Goal: Information Seeking & Learning: Learn about a topic

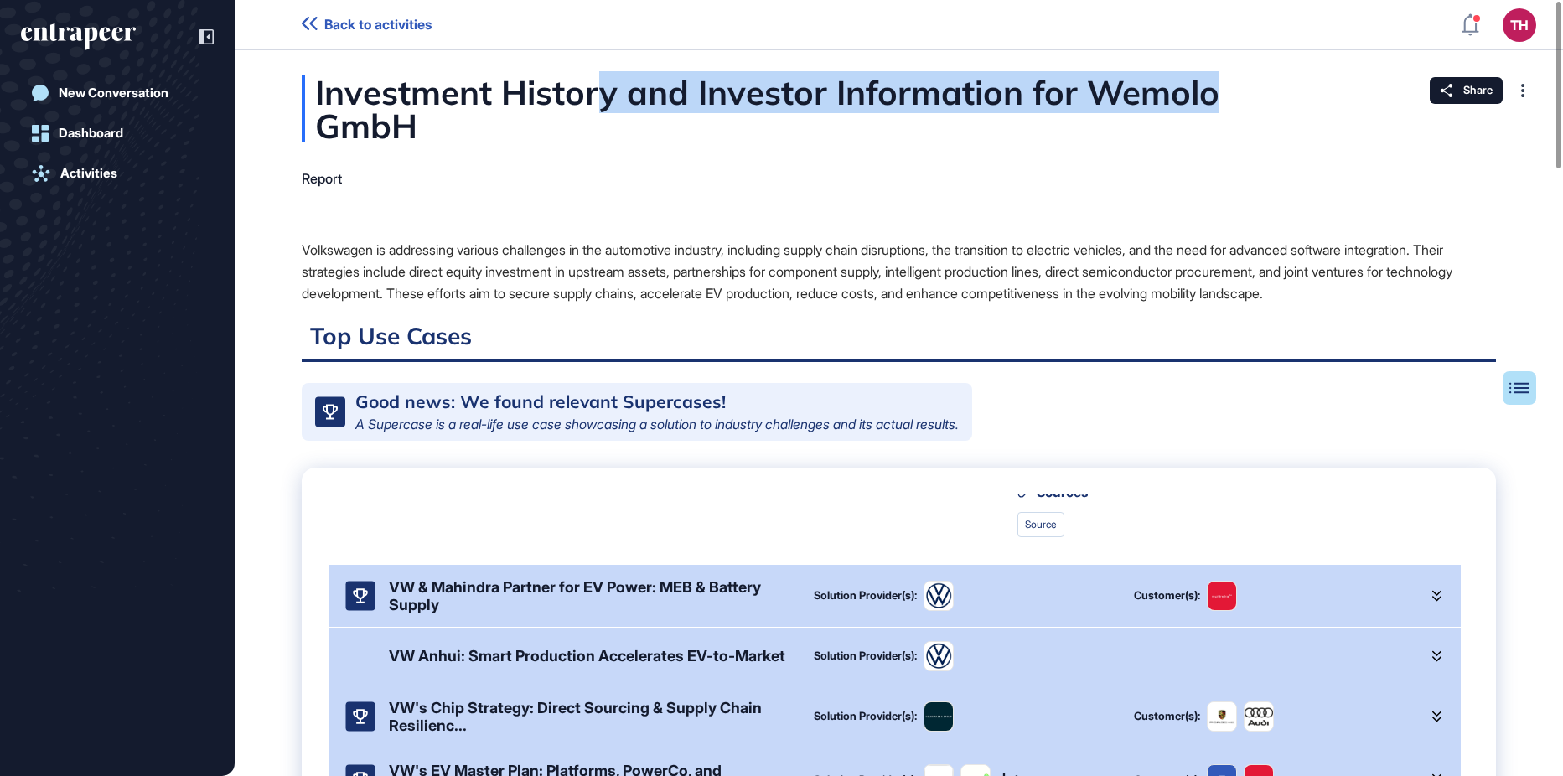
drag, startPoint x: 607, startPoint y: 91, endPoint x: 1218, endPoint y: 91, distance: 610.9
click at [1218, 91] on div "Investment History and Investor Information for Wemolo GmbH" at bounding box center [899, 108] width 1194 height 67
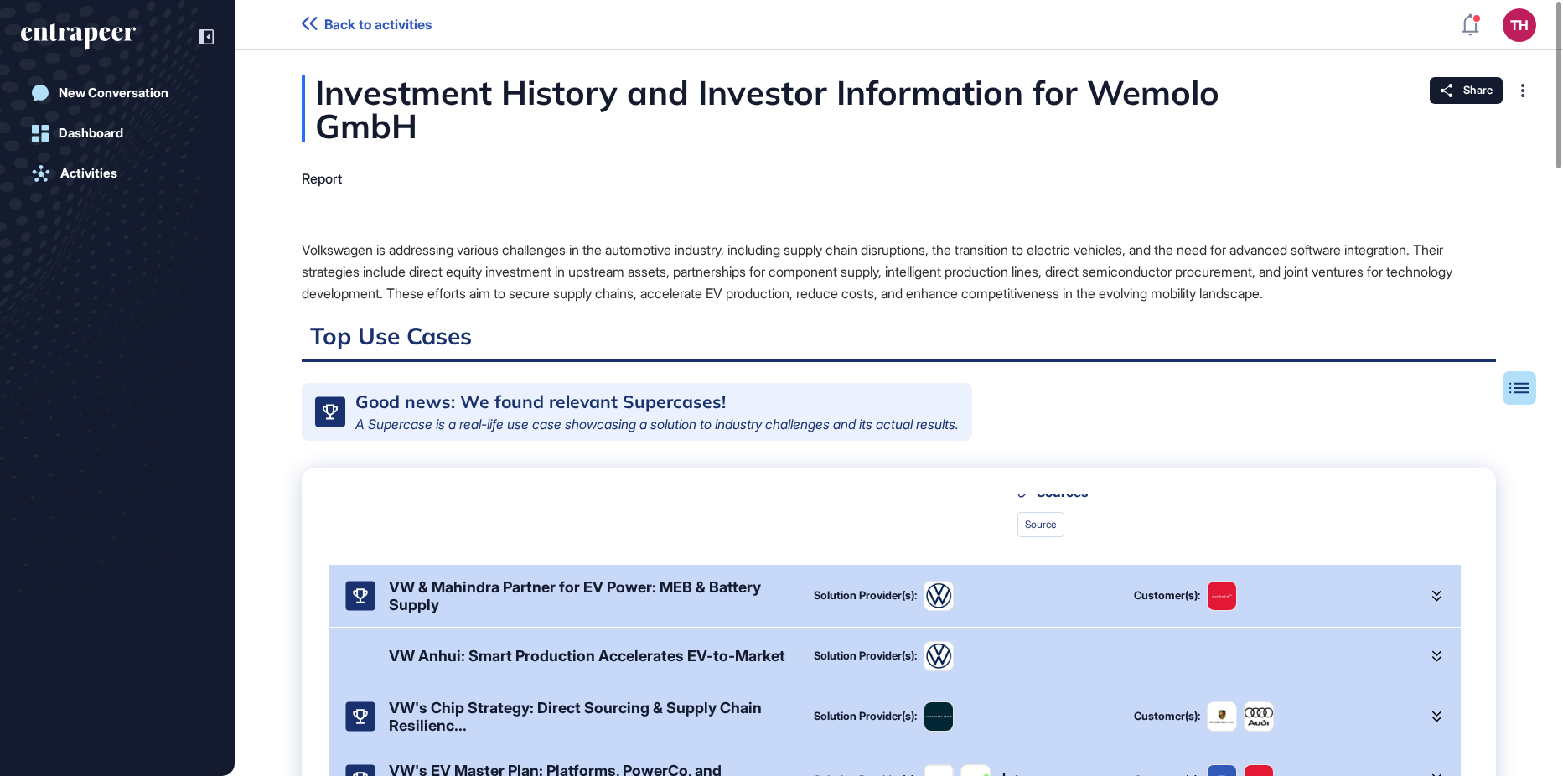
drag, startPoint x: 1218, startPoint y: 91, endPoint x: 891, endPoint y: 249, distance: 362.8
click at [892, 249] on div "Volkswagen is addressing various challenges in the automotive industry, includi…" at bounding box center [899, 271] width 1194 height 65
click at [1521, 85] on icon at bounding box center [1523, 90] width 4 height 13
click at [400, 29] on span "Back to activities" at bounding box center [377, 25] width 107 height 16
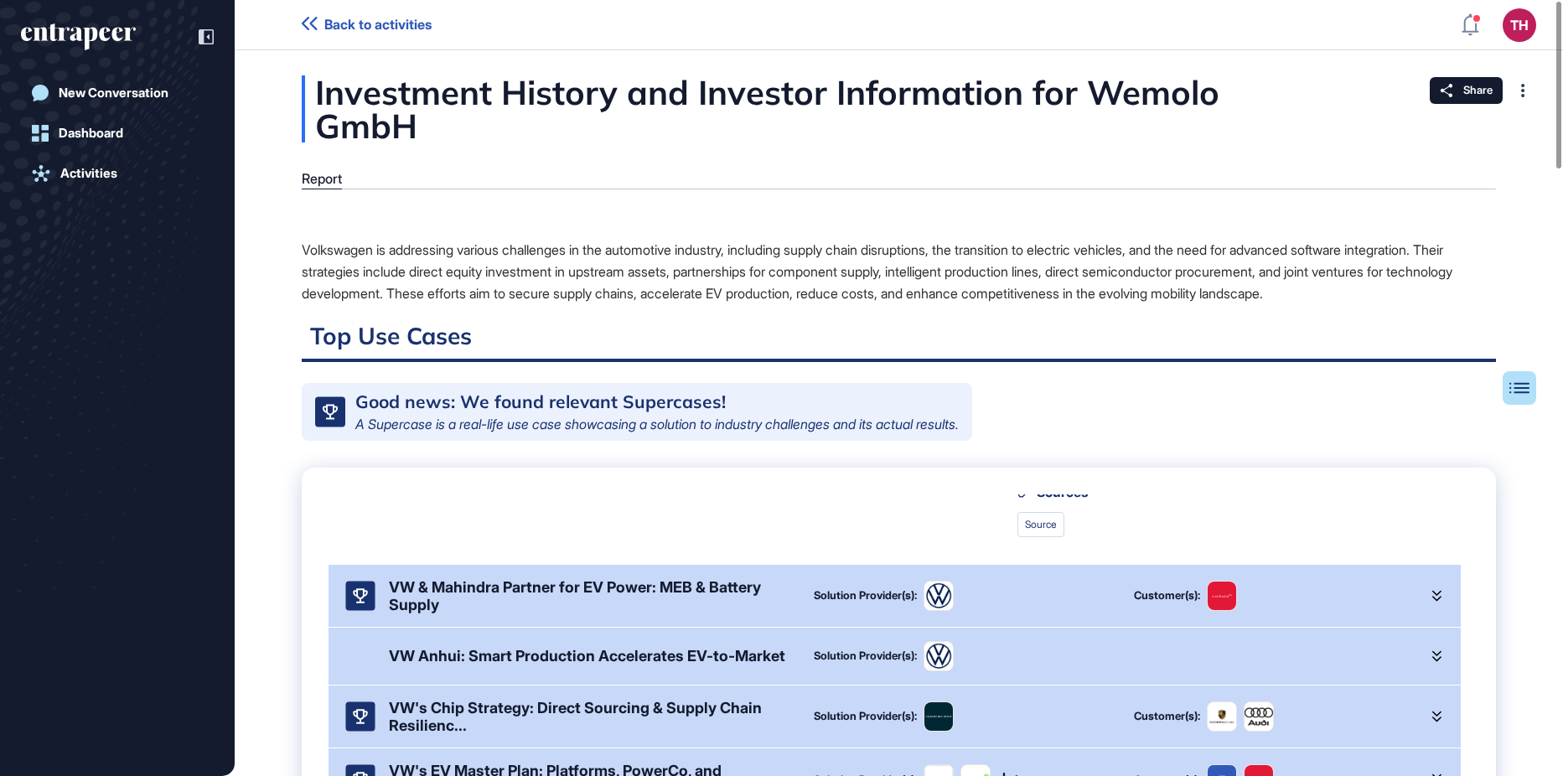
click at [356, 22] on span "Back to activities" at bounding box center [377, 25] width 107 height 16
click at [401, 23] on span "Back to activities" at bounding box center [377, 25] width 107 height 16
click at [98, 33] on icon "entrapeer-logo" at bounding box center [78, 36] width 115 height 27
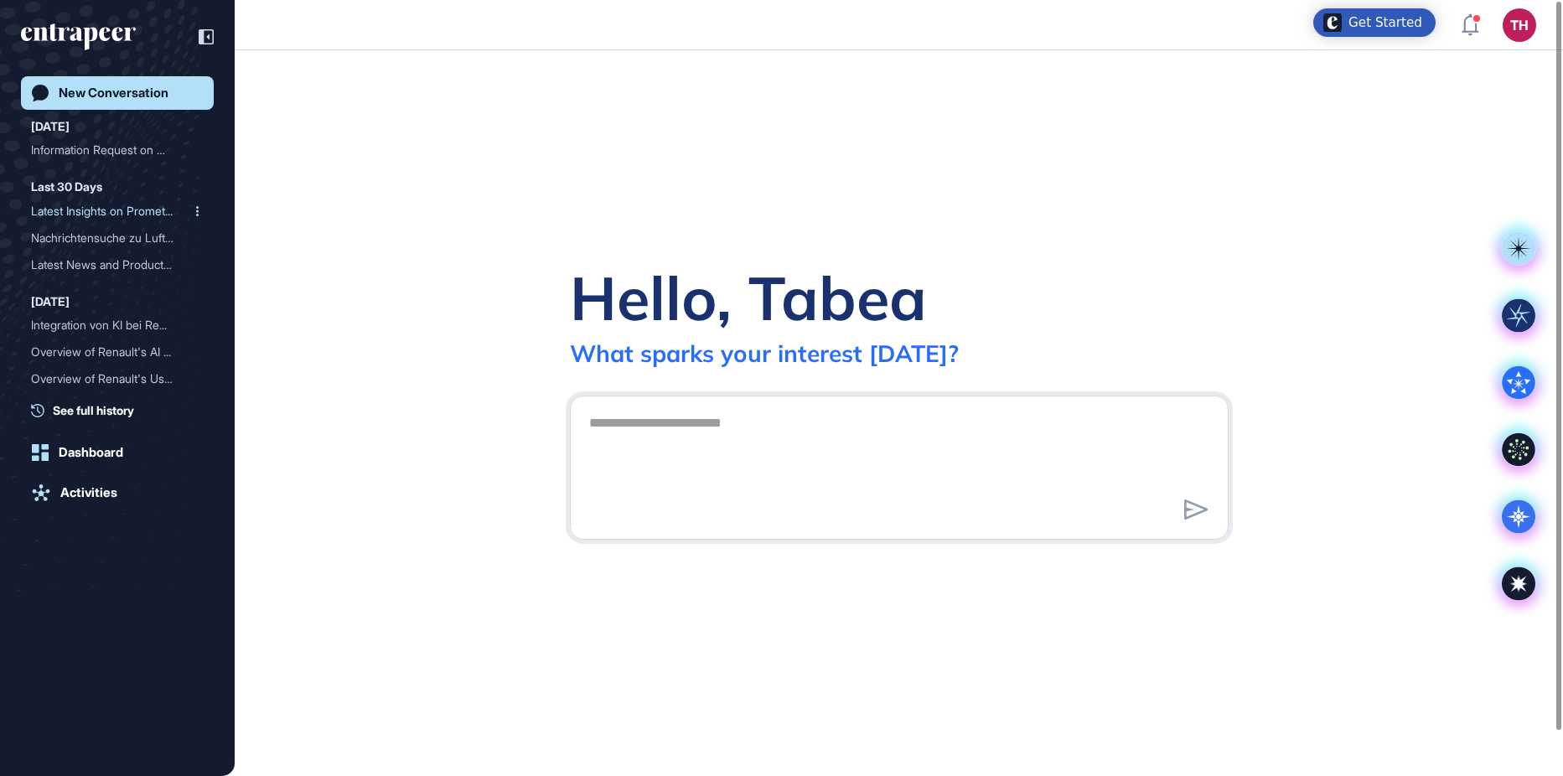
click at [100, 219] on div "Latest Insights on Promet..." at bounding box center [110, 211] width 159 height 27
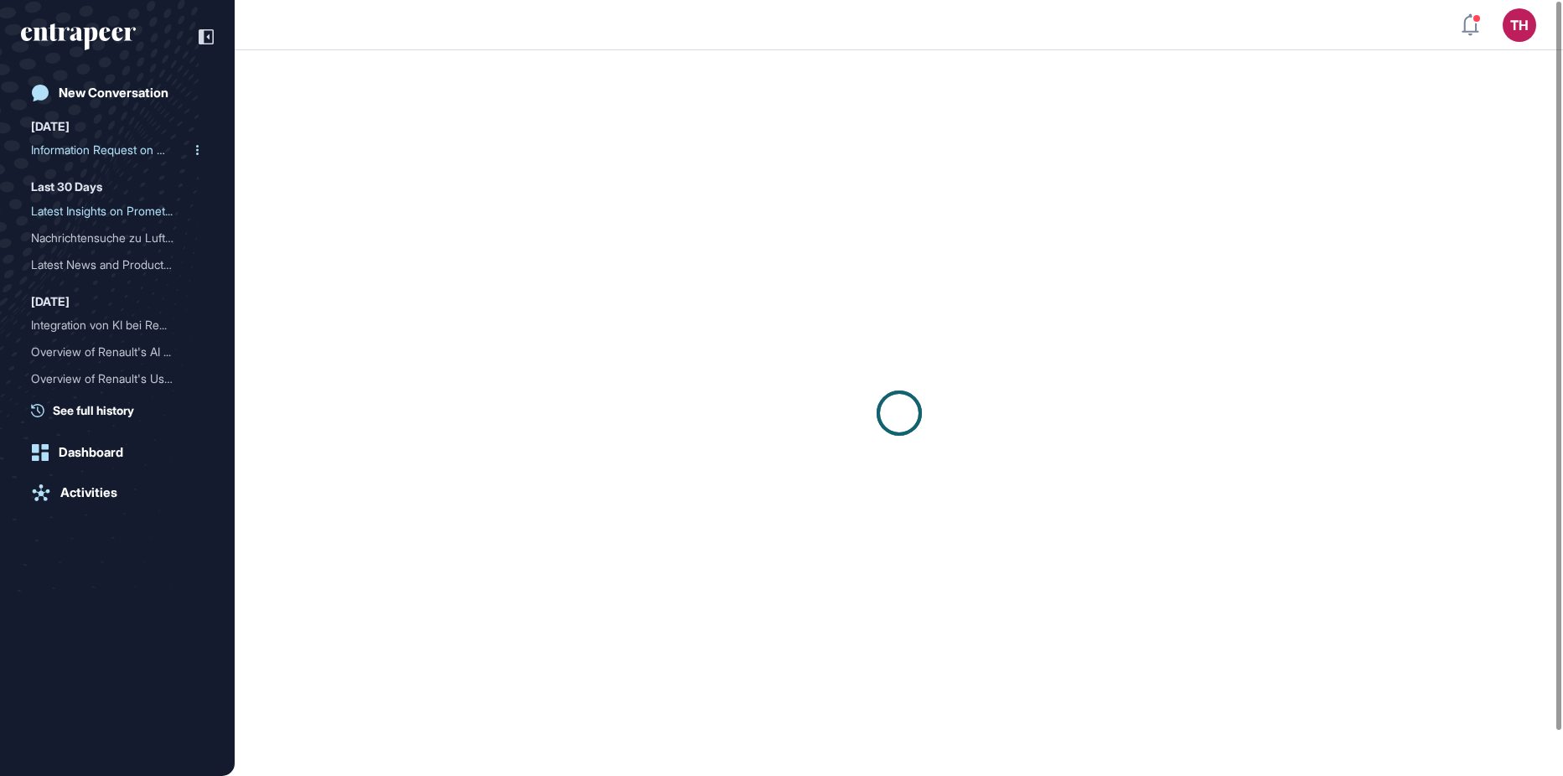
click at [109, 150] on div "Information Request on We..." at bounding box center [110, 150] width 159 height 27
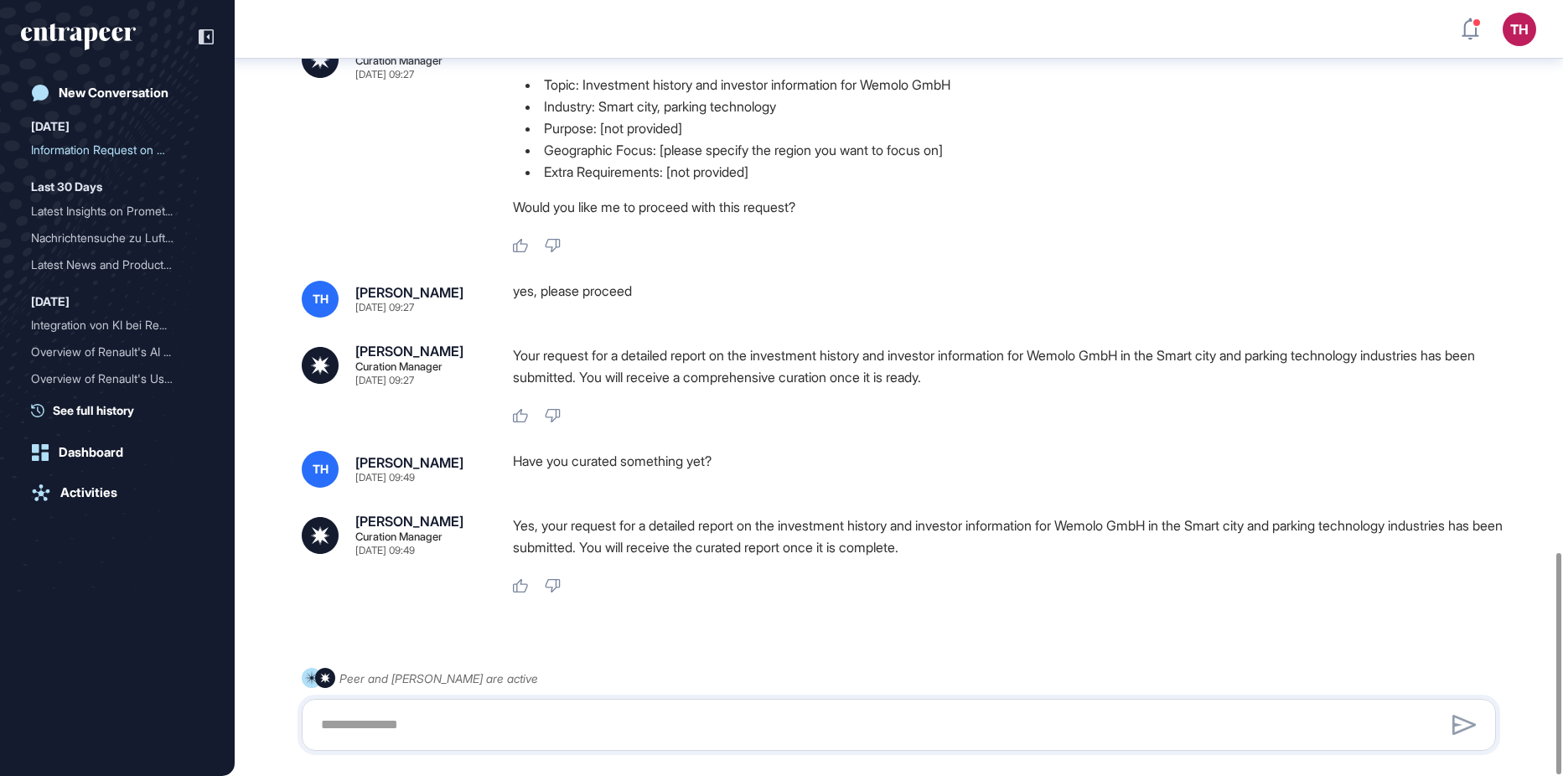
scroll to position [1939, 0]
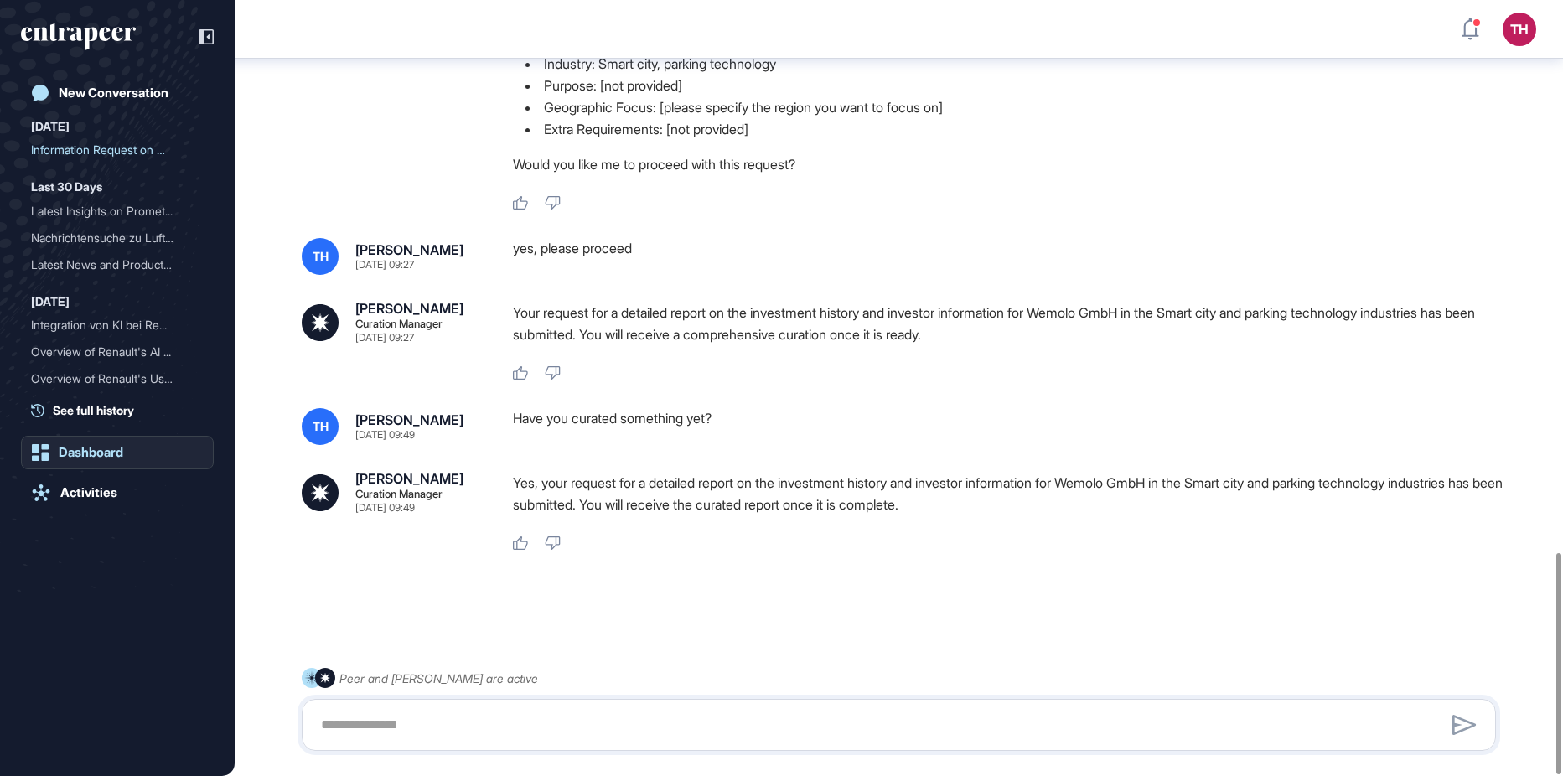
click at [93, 459] on div "Dashboard" at bounding box center [91, 452] width 65 height 15
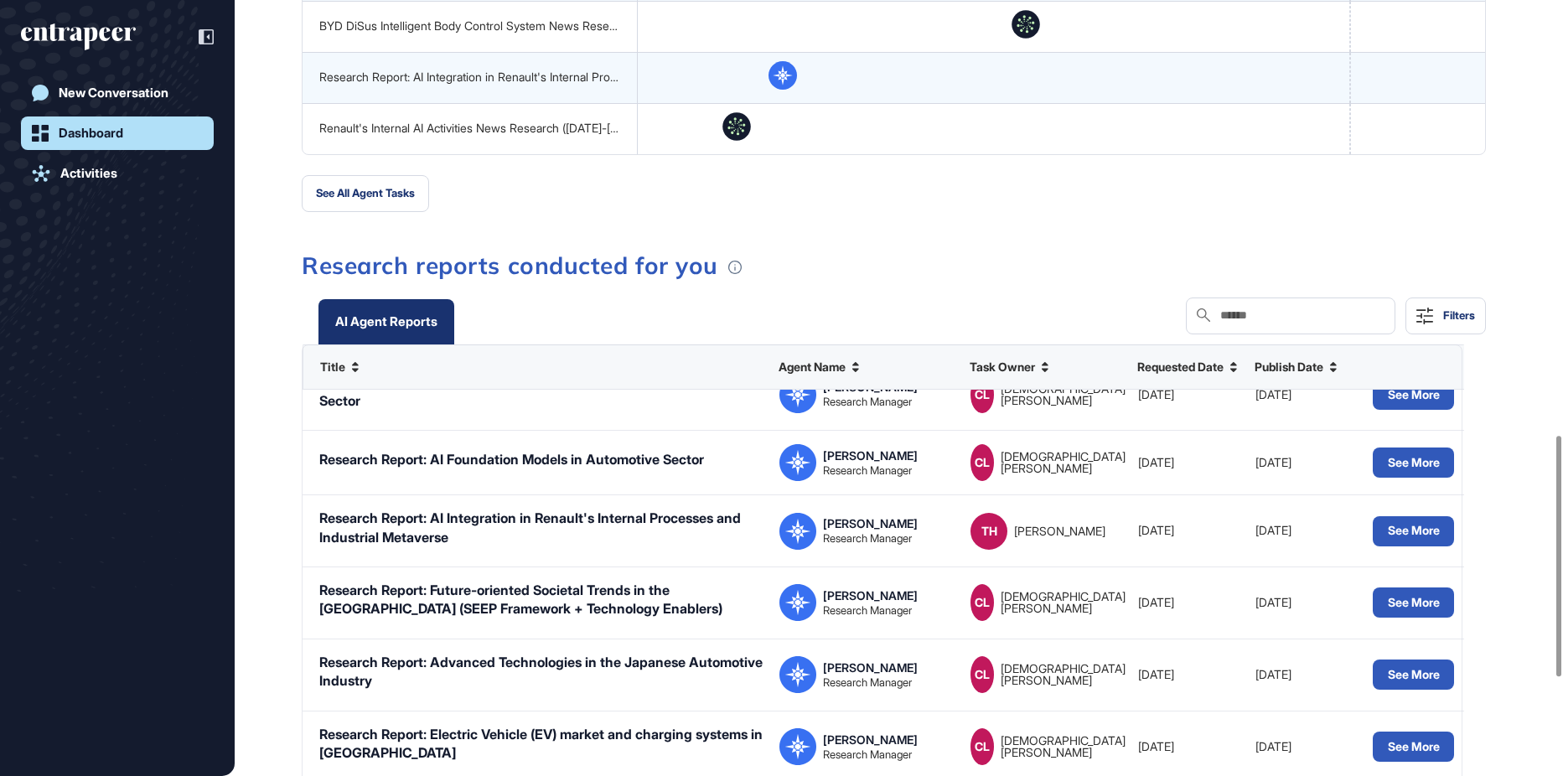
scroll to position [1720, 0]
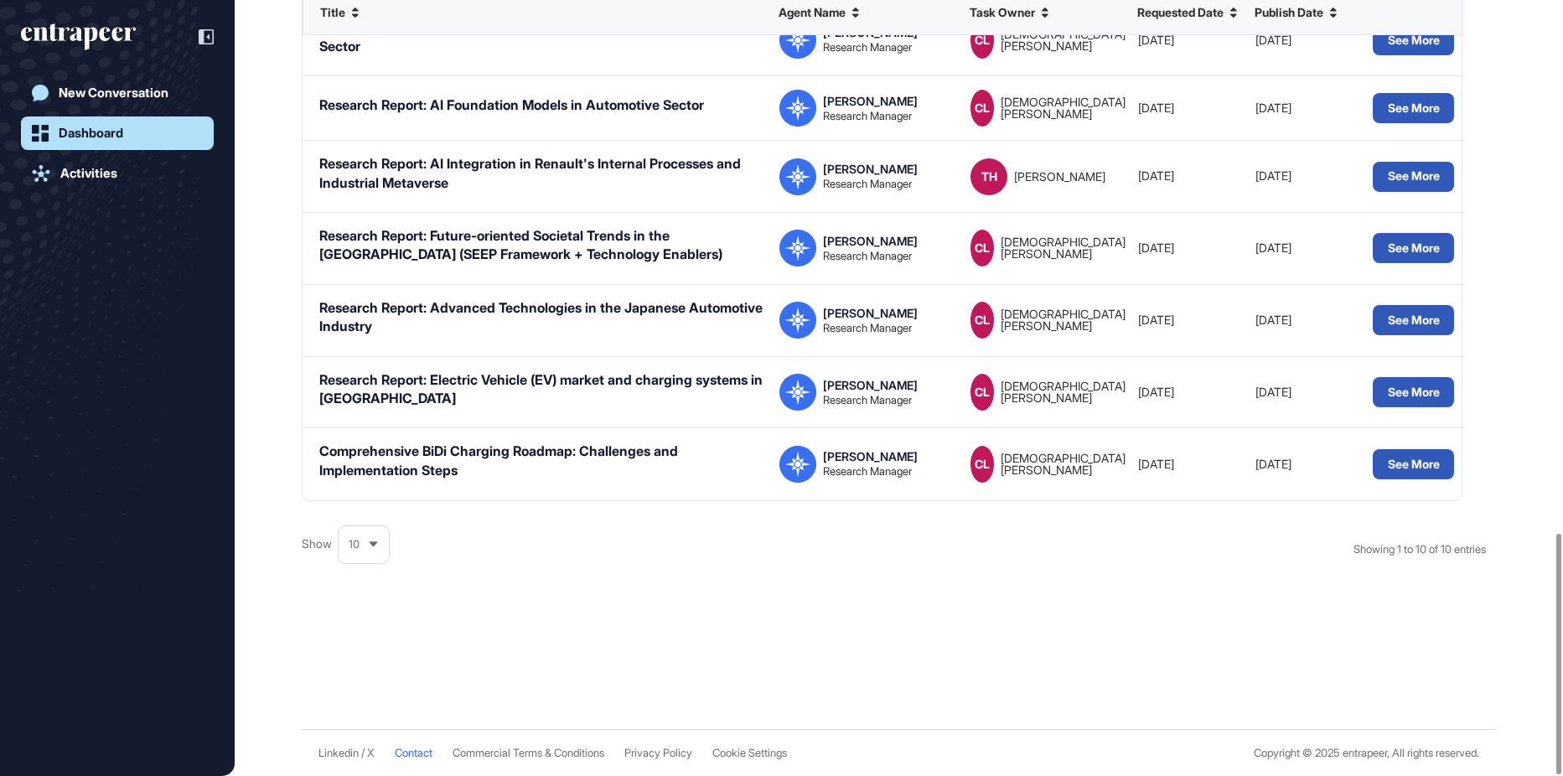
click at [406, 758] on span "Contact" at bounding box center [414, 753] width 38 height 13
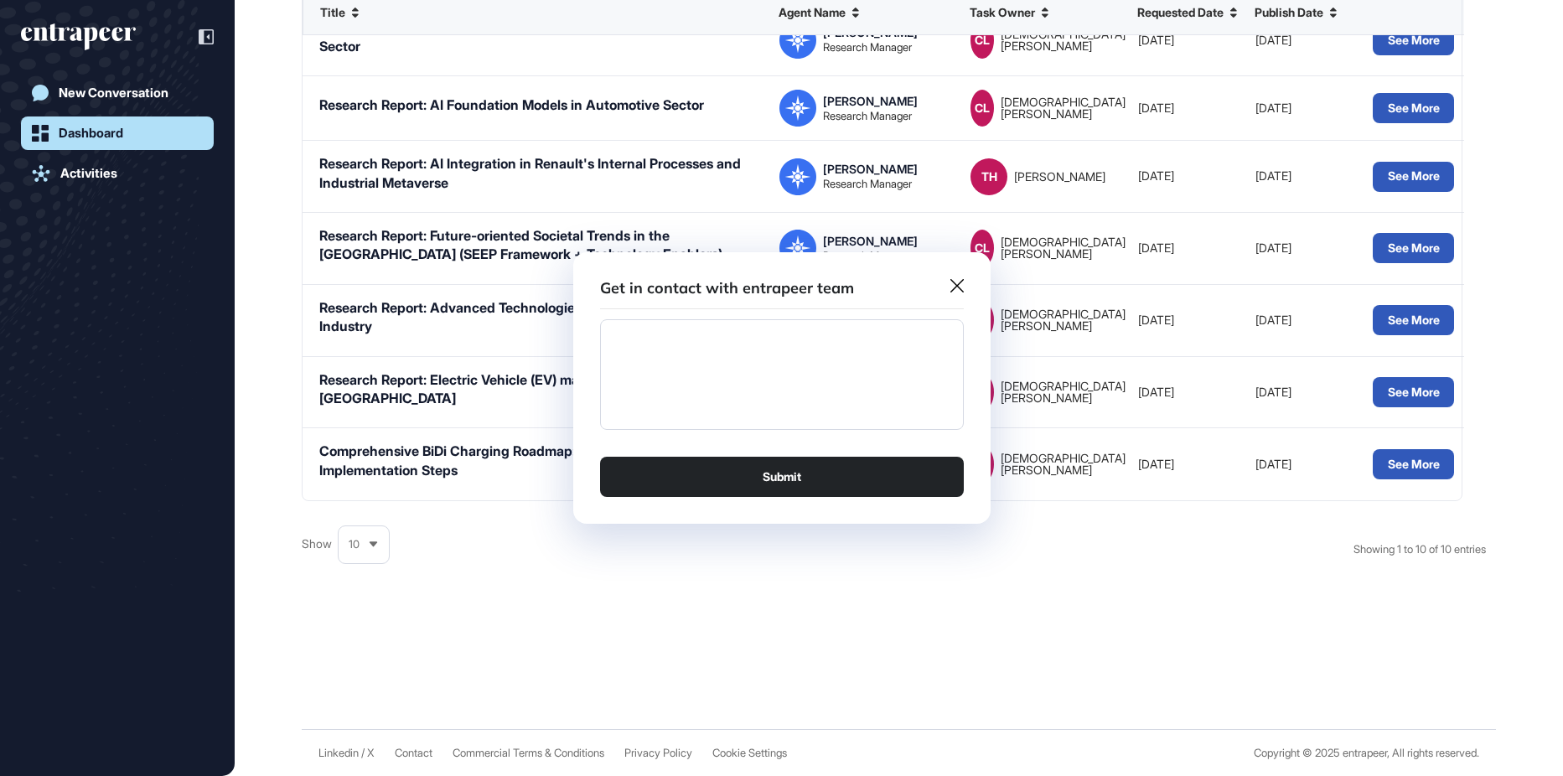
click at [951, 285] on icon at bounding box center [956, 285] width 13 height 13
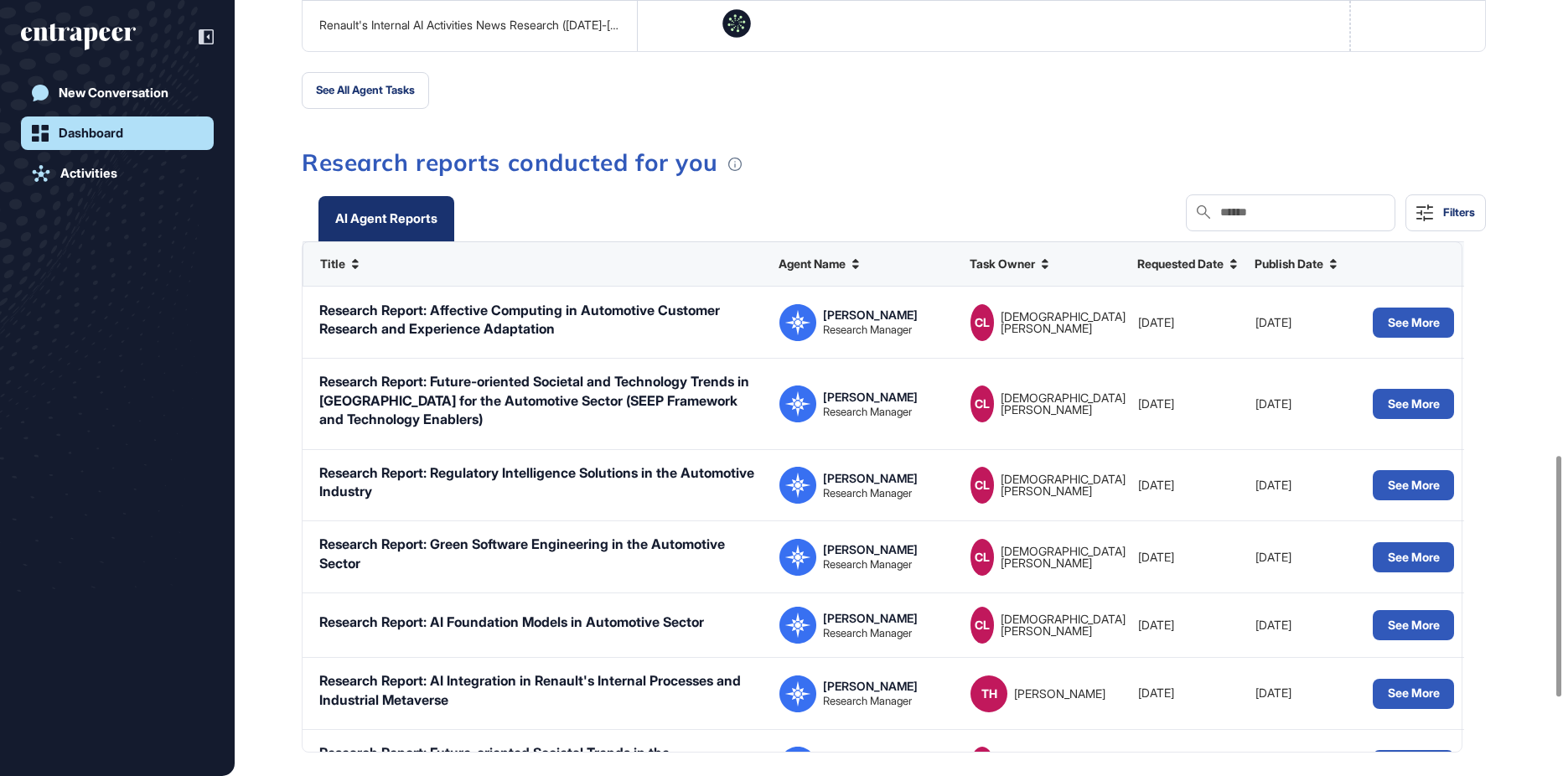
scroll to position [1049, 0]
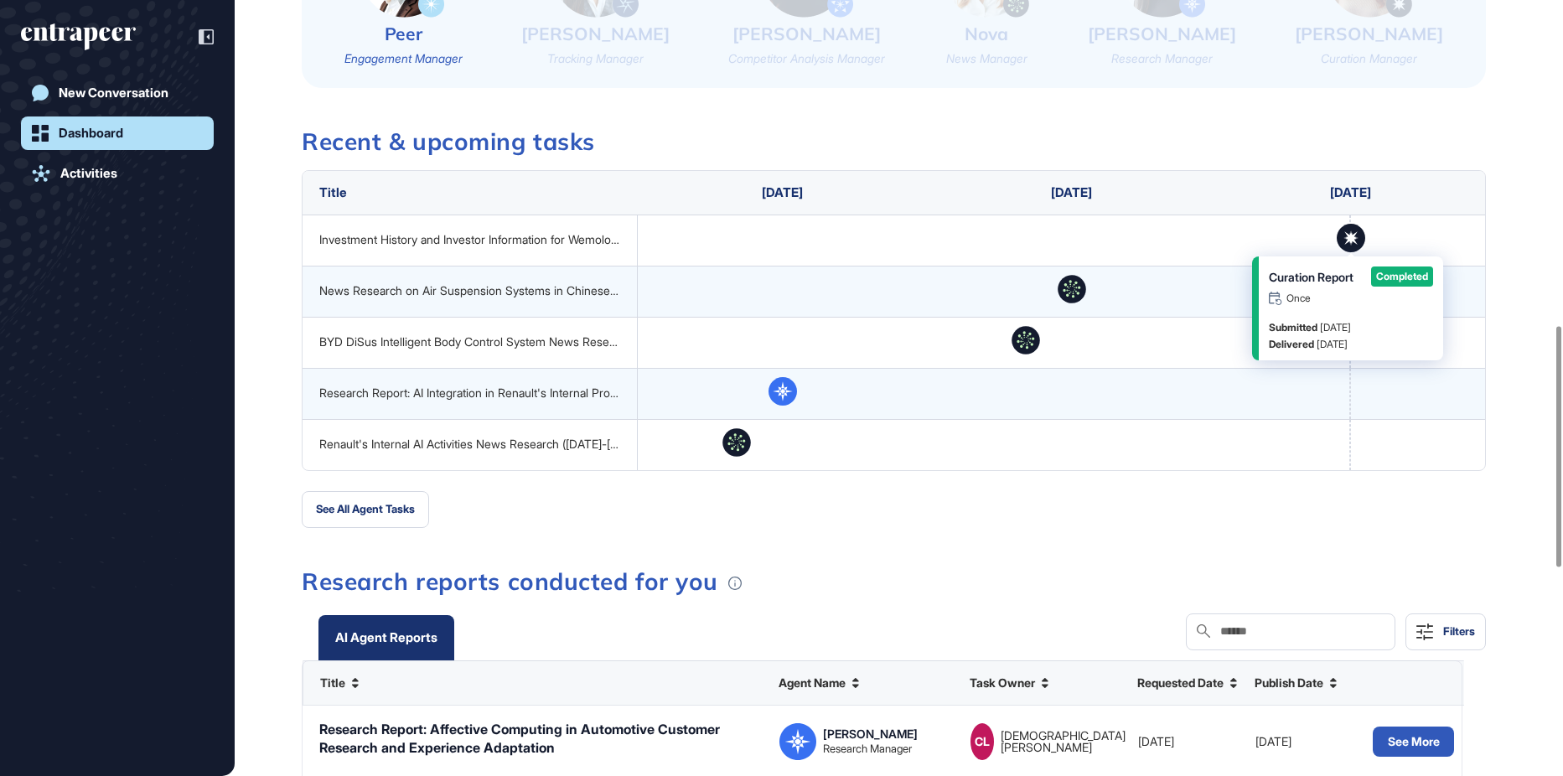
click at [1347, 233] on icon at bounding box center [1350, 237] width 13 height 13
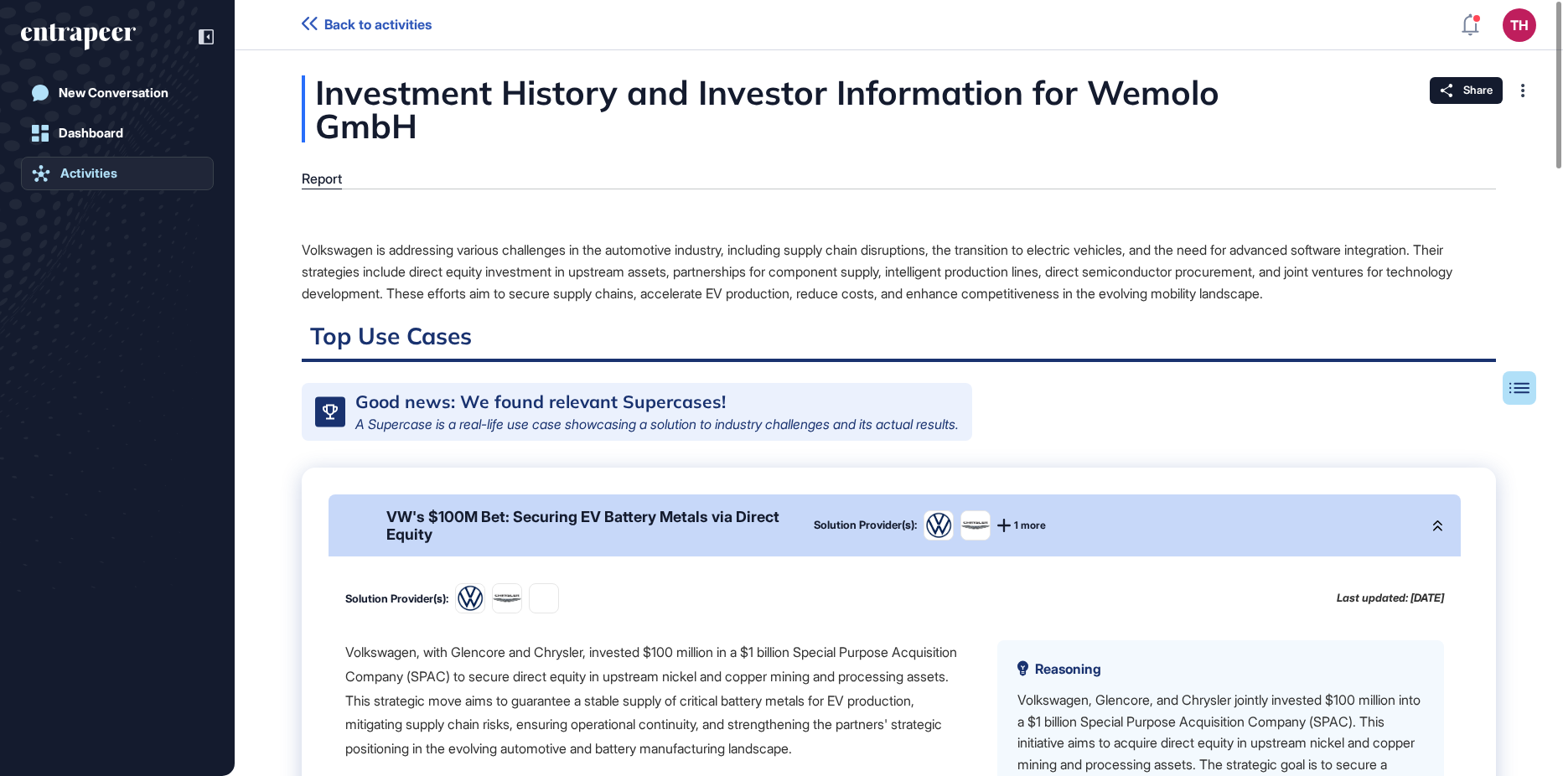
click at [92, 186] on link "Activities" at bounding box center [117, 174] width 193 height 34
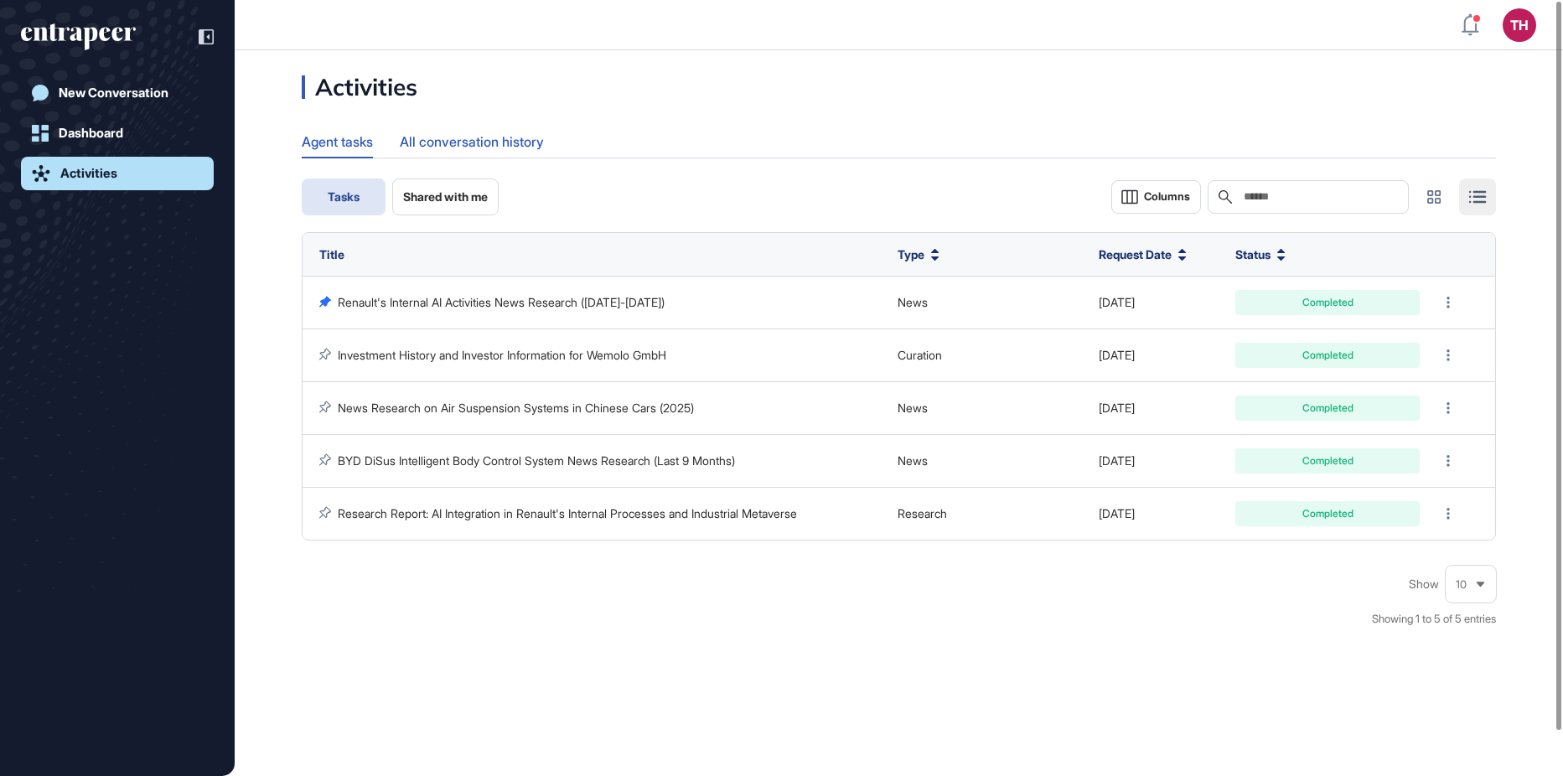
click at [468, 145] on div "All conversation history" at bounding box center [472, 142] width 144 height 33
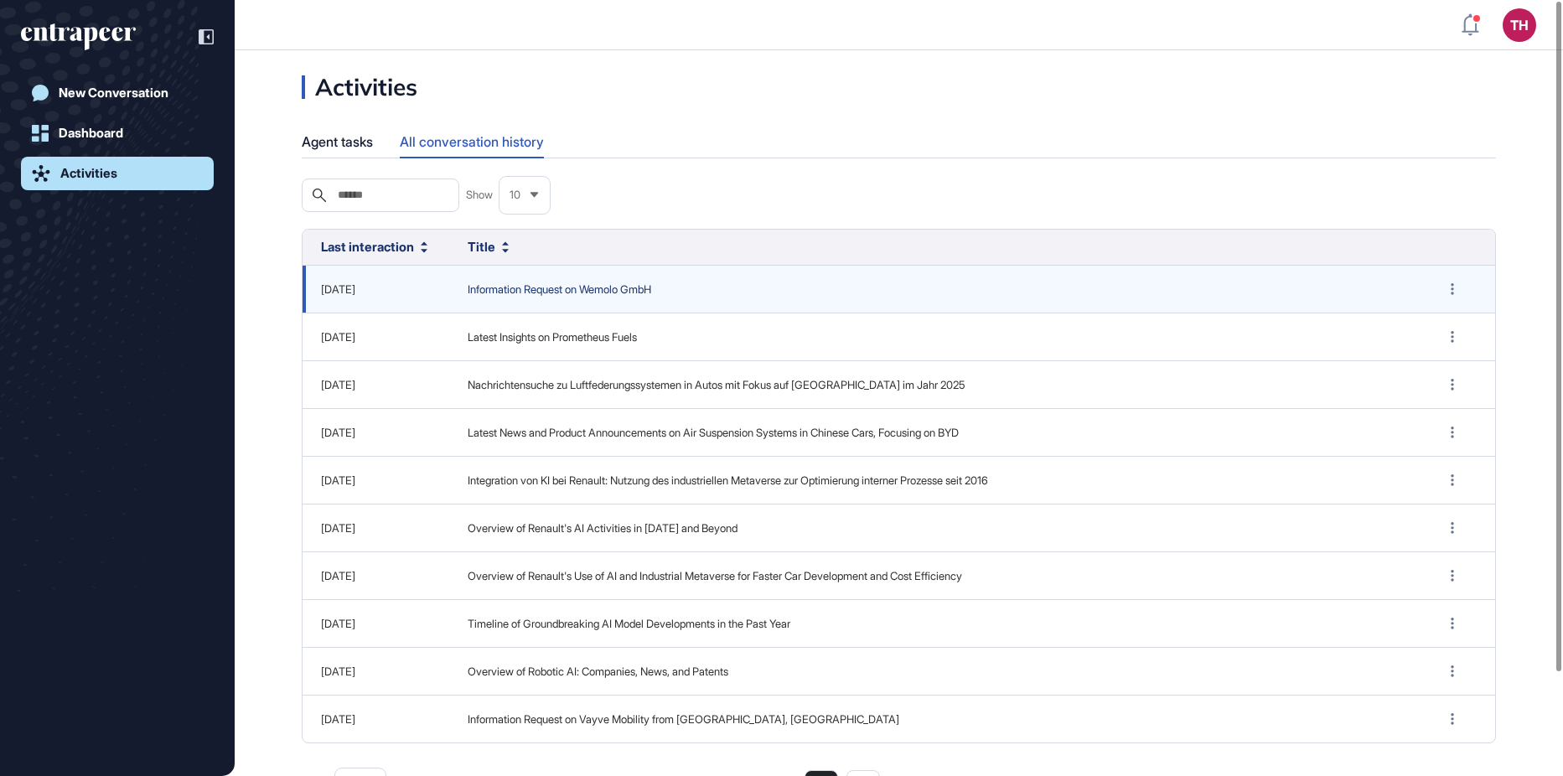
click at [535, 298] on span "Information Request on Wemolo GmbH" at bounding box center [936, 290] width 936 height 17
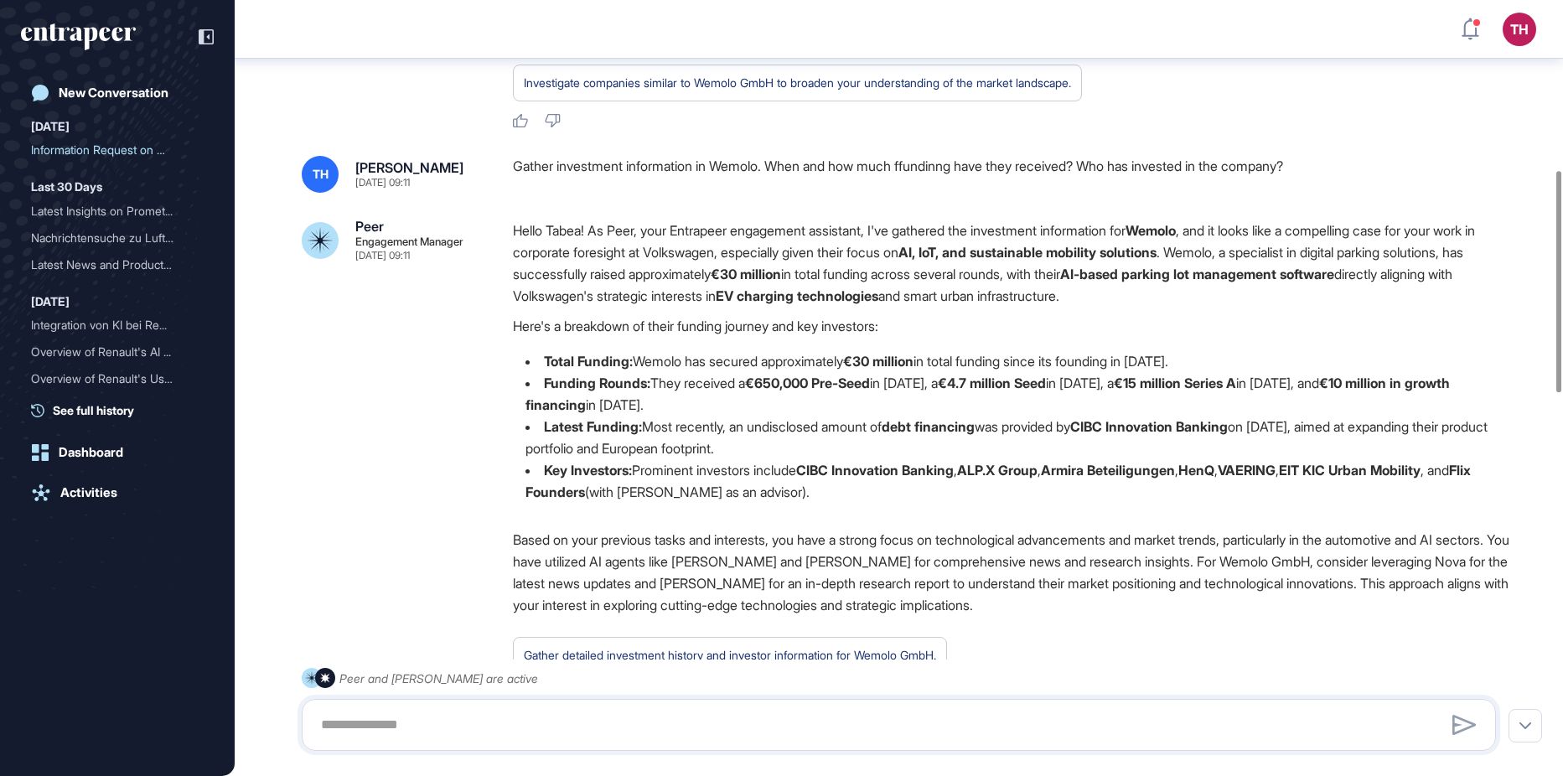
scroll to position [680, 0]
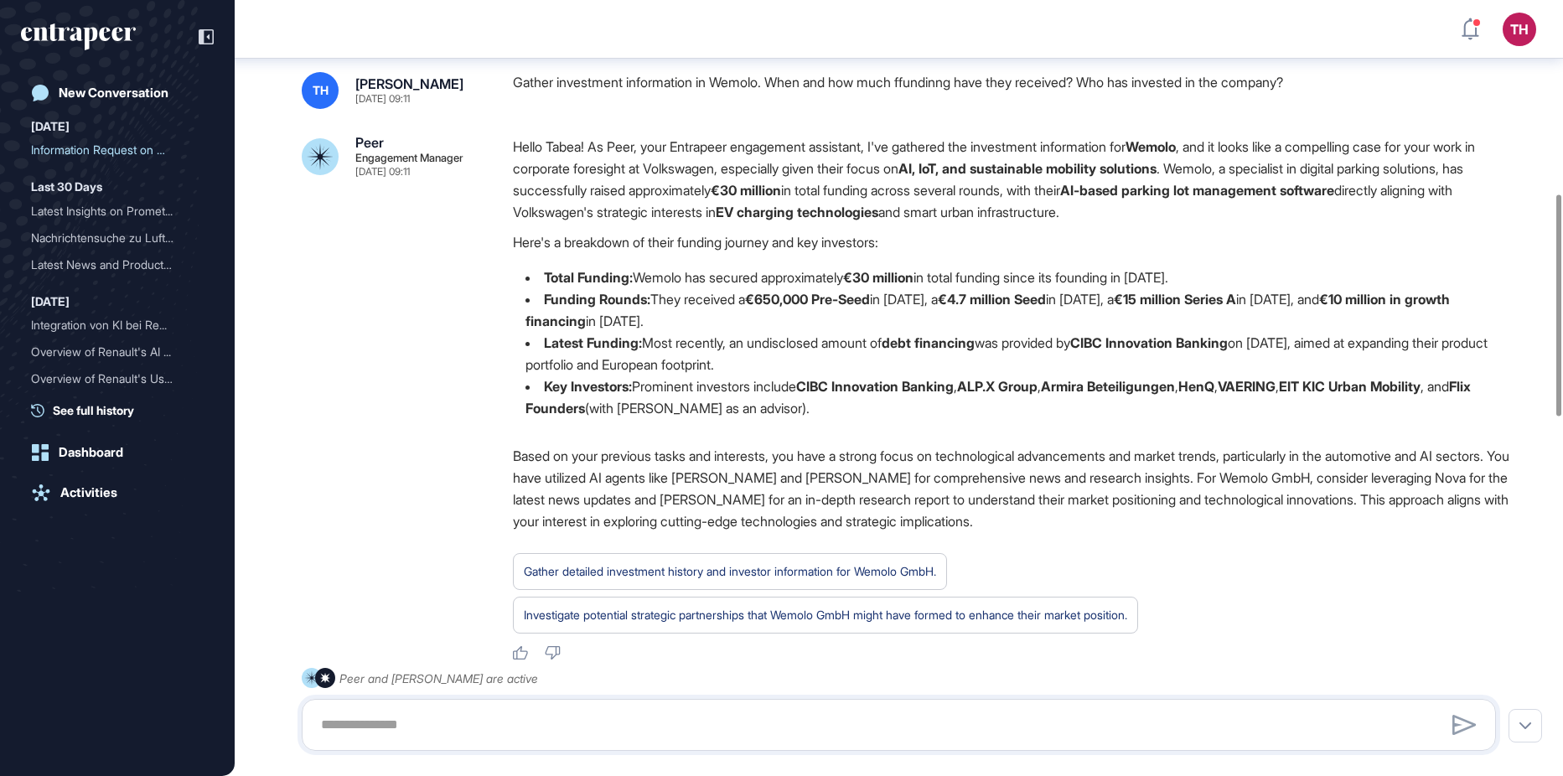
drag, startPoint x: 894, startPoint y: 142, endPoint x: 906, endPoint y: 413, distance: 270.9
click at [906, 413] on div "Hello Tabea! As Peer, your Entrapeer engagement assistant, I've gathered the in…" at bounding box center [1011, 284] width 996 height 297
copy div "I've gathered the investment information for Wemolo , and it looks like a compe…"
click at [1254, 406] on li "Key Investors: Prominent investors include CIBC Innovation Banking , ALP.X Grou…" at bounding box center [1011, 397] width 996 height 44
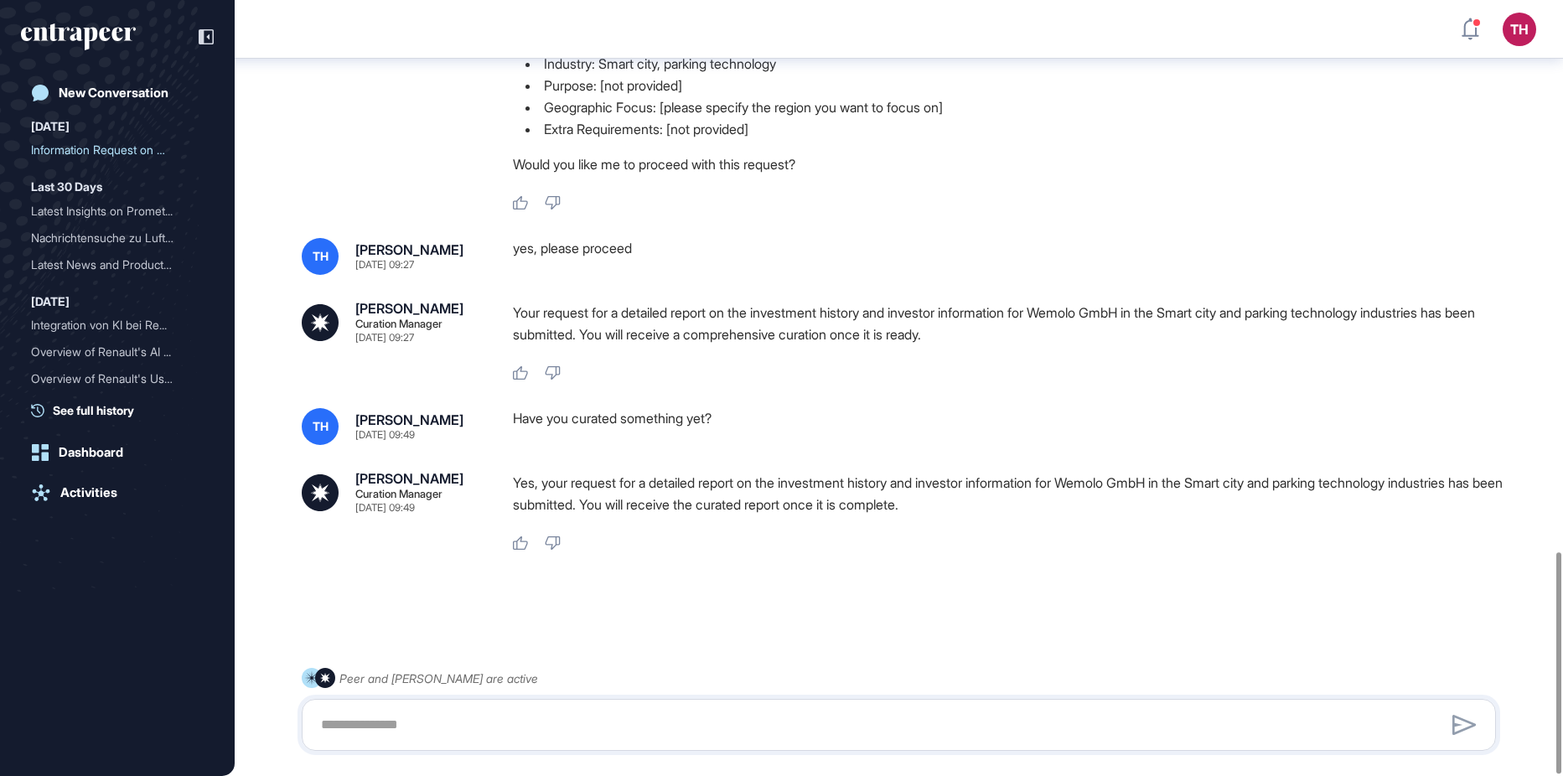
scroll to position [1939, 0]
click at [410, 726] on textarea at bounding box center [899, 725] width 1176 height 34
type textarea "**********"
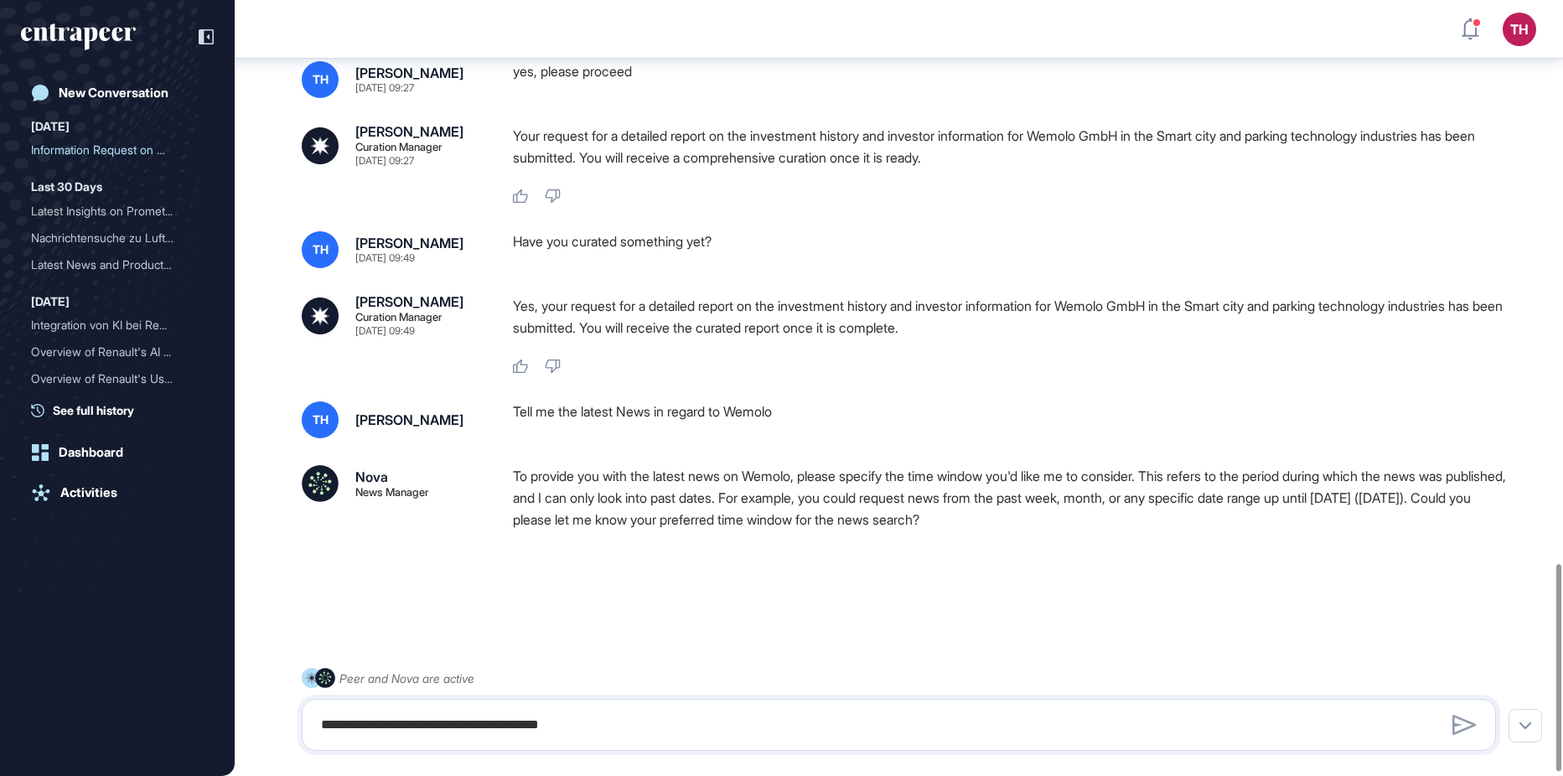
scroll to position [2116, 0]
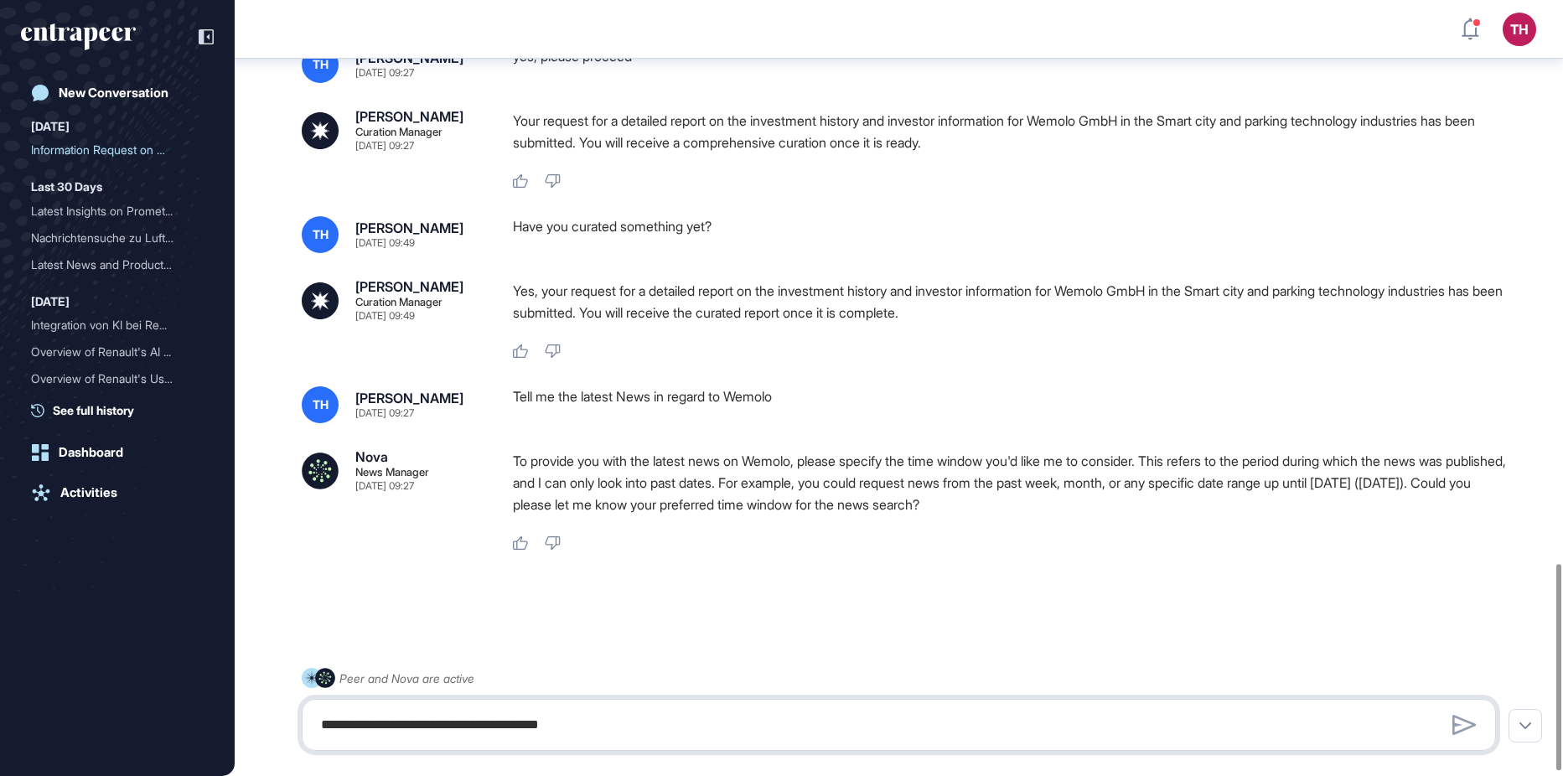
click at [615, 715] on textarea "**********" at bounding box center [899, 725] width 1176 height 34
type textarea "**********"
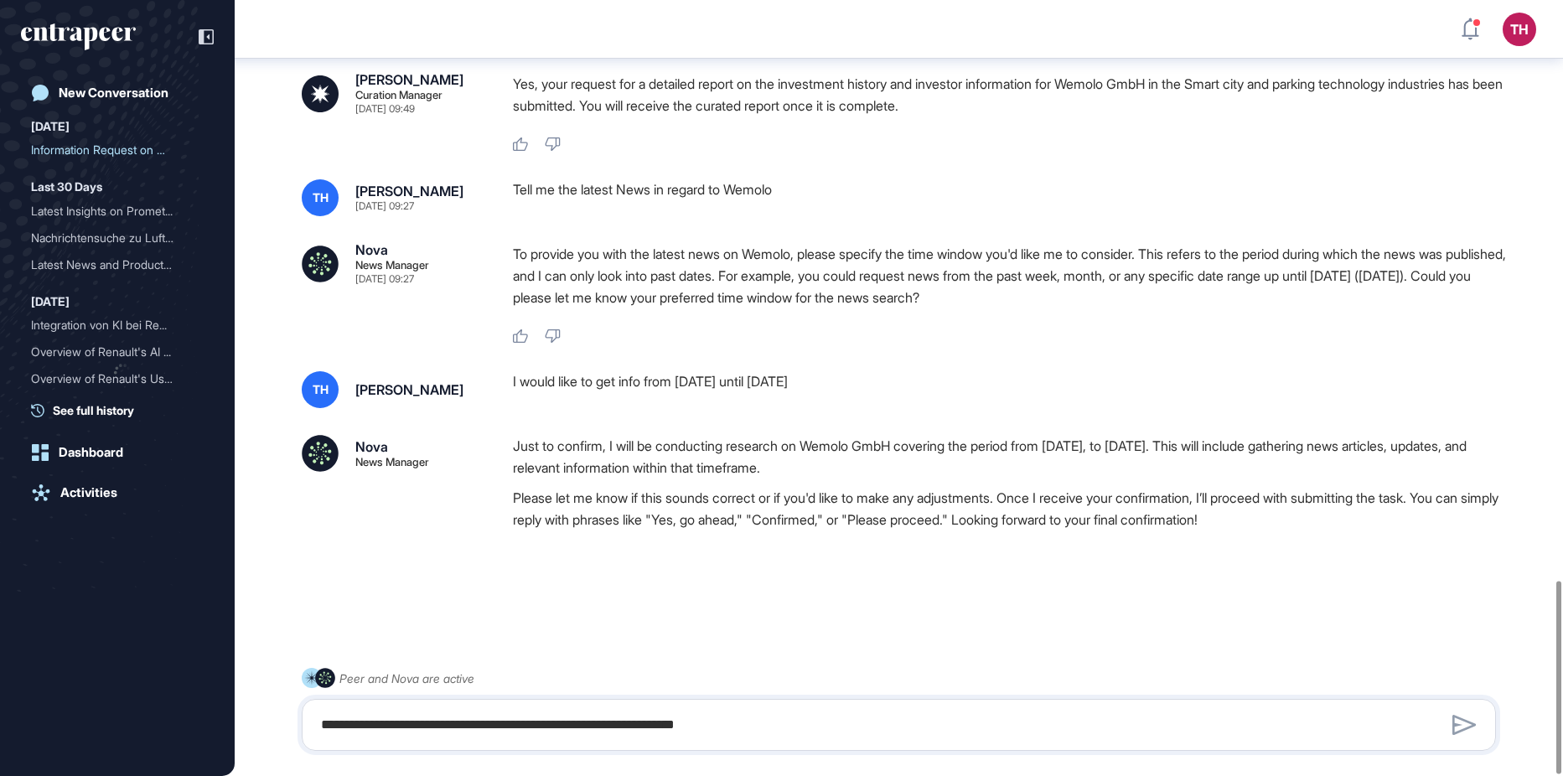
scroll to position [2338, 0]
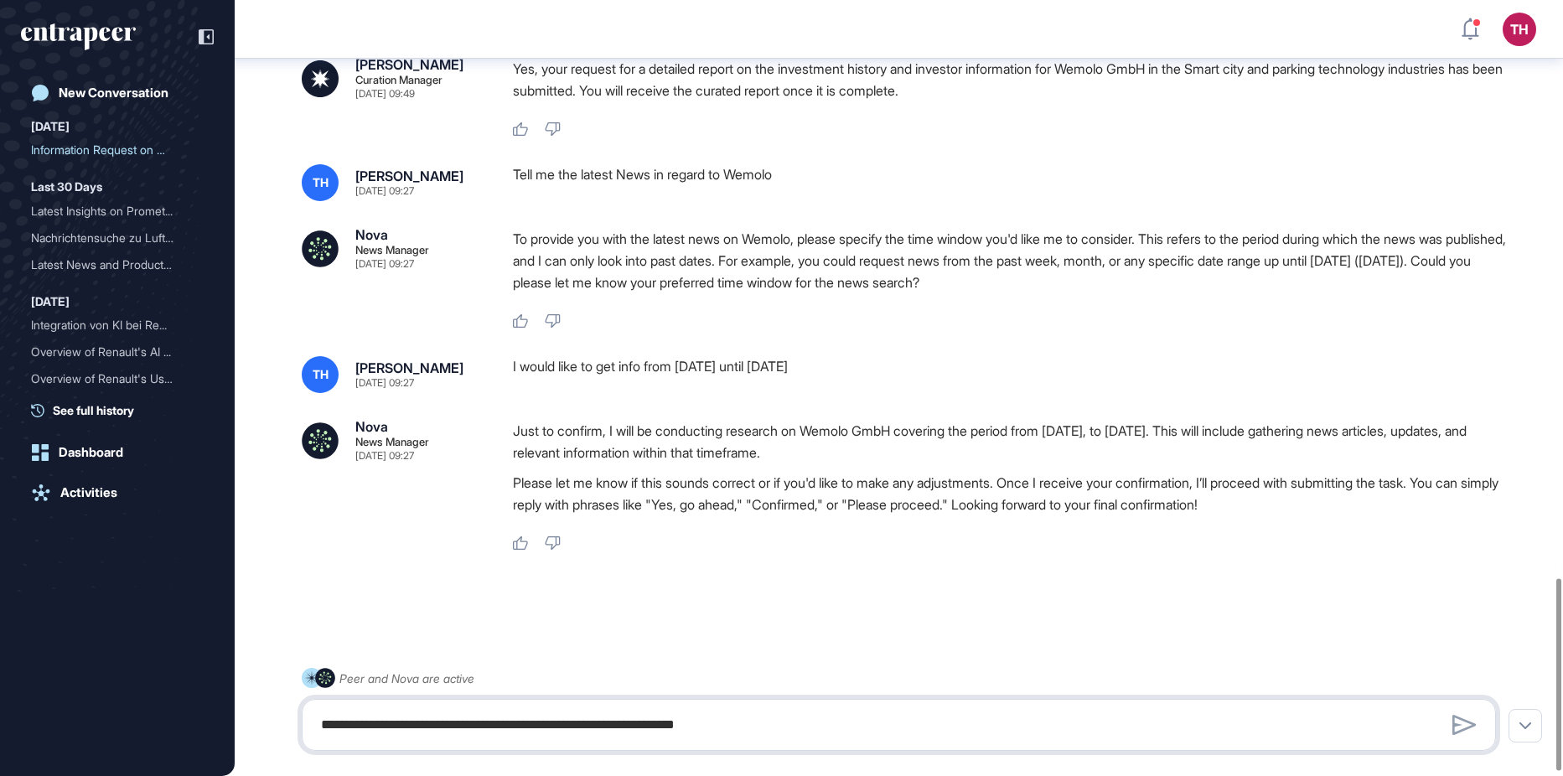
click at [597, 708] on textarea "**********" at bounding box center [899, 725] width 1176 height 34
type textarea "*********"
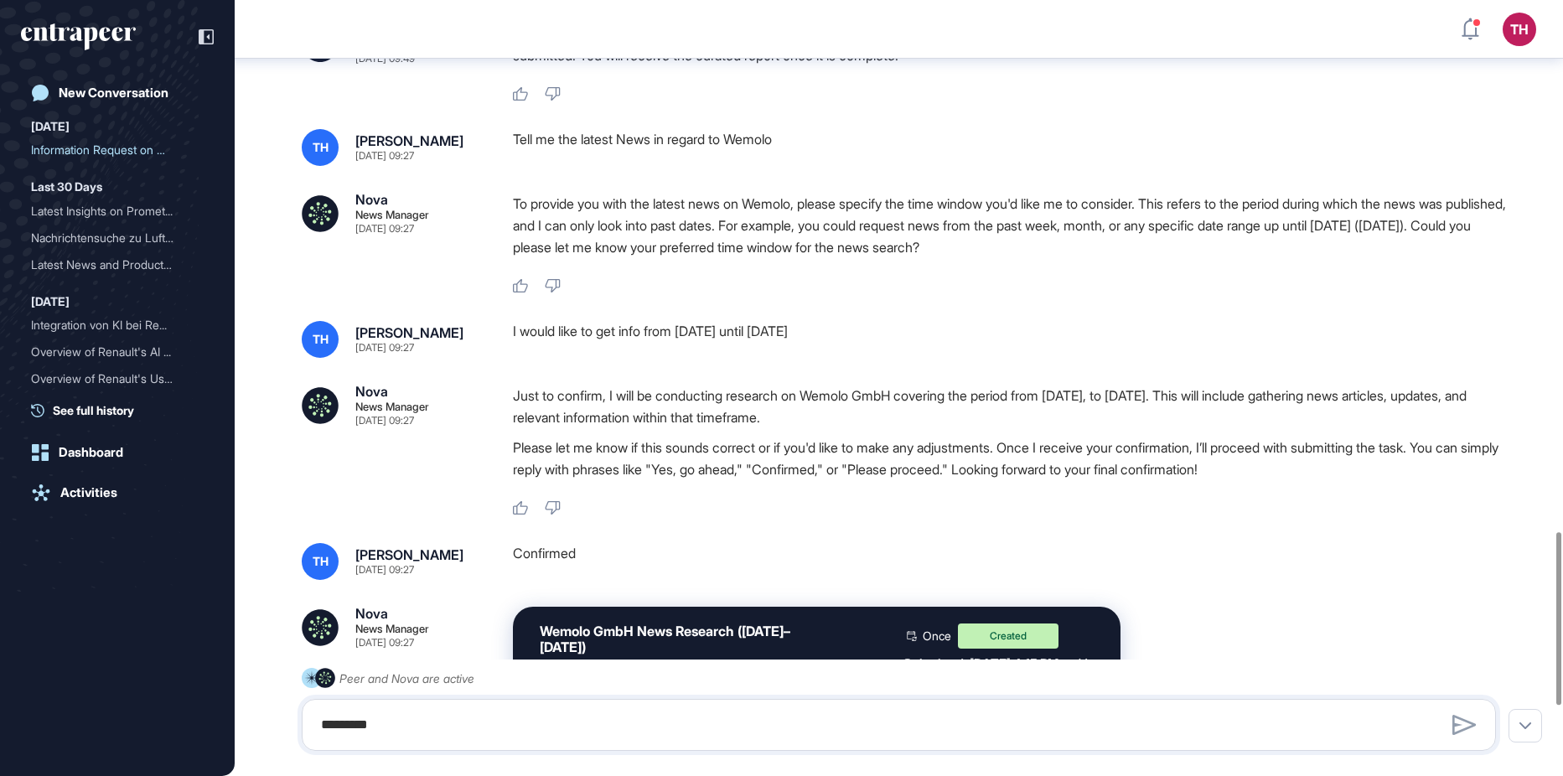
scroll to position [2696, 0]
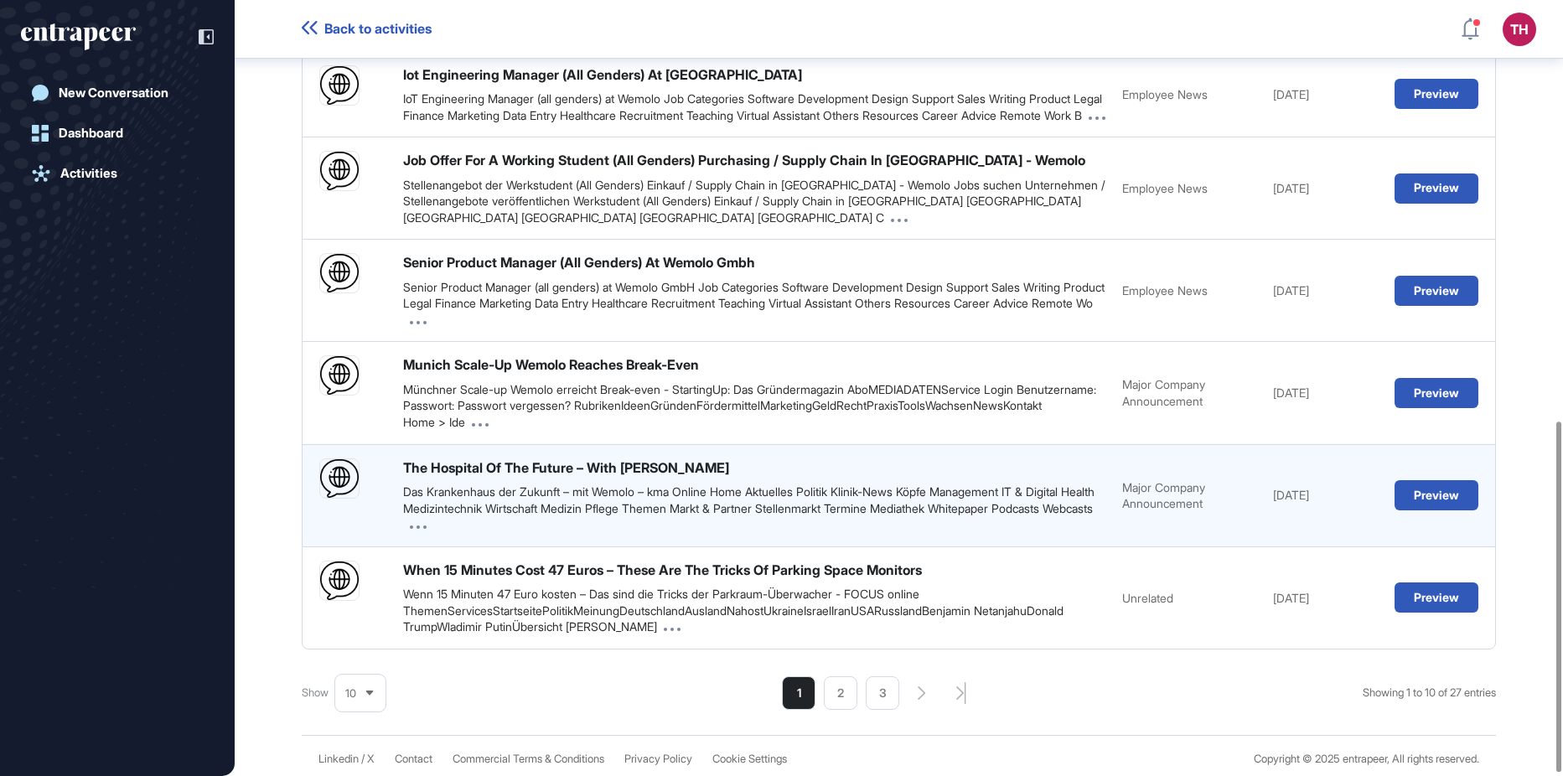
scroll to position [930, 0]
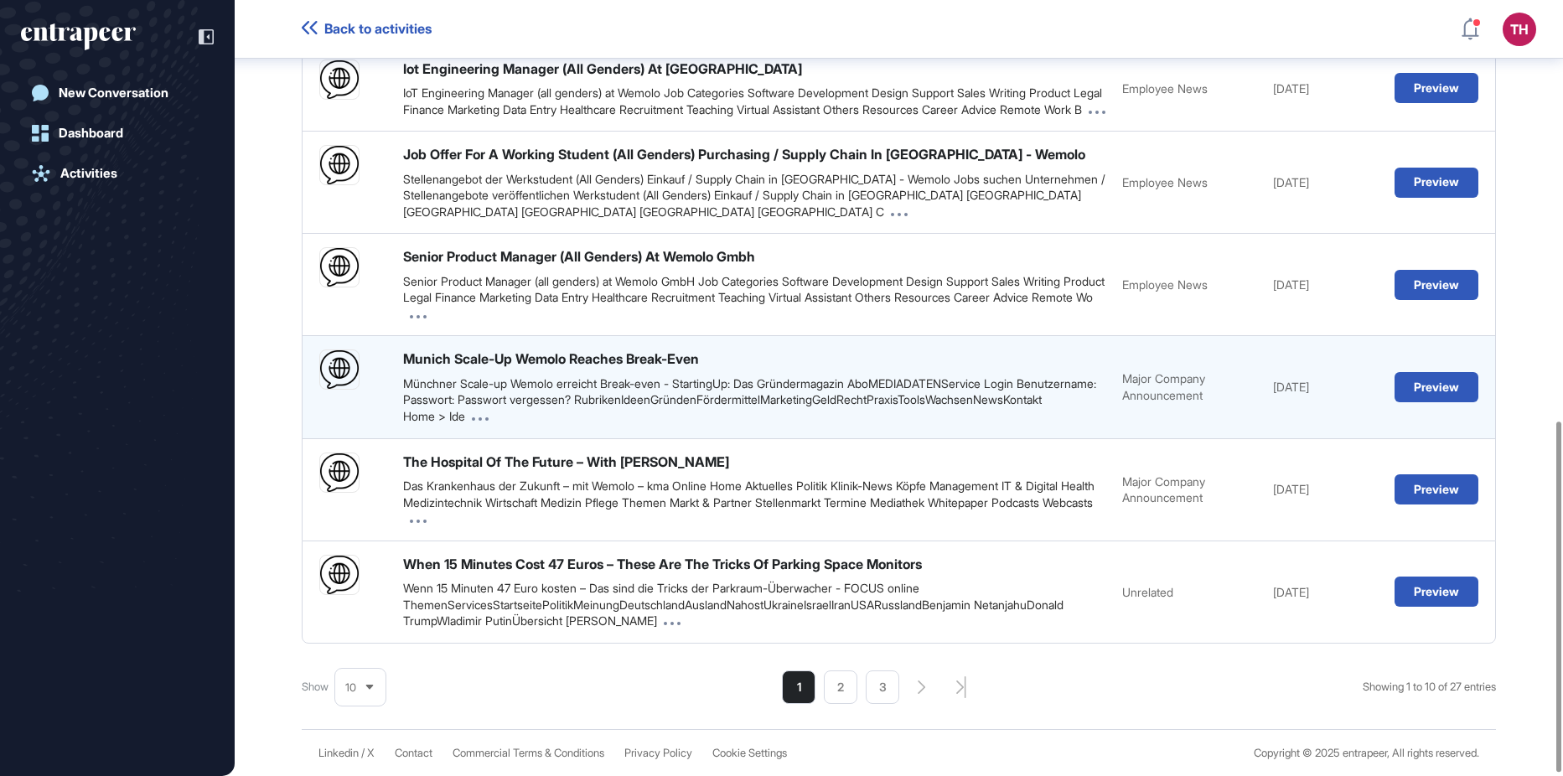
click at [727, 380] on div "Münchner Scale-up Wemolo erreicht Break-even - StartingUp: Das Gründermagazin A…" at bounding box center [754, 399] width 702 height 49
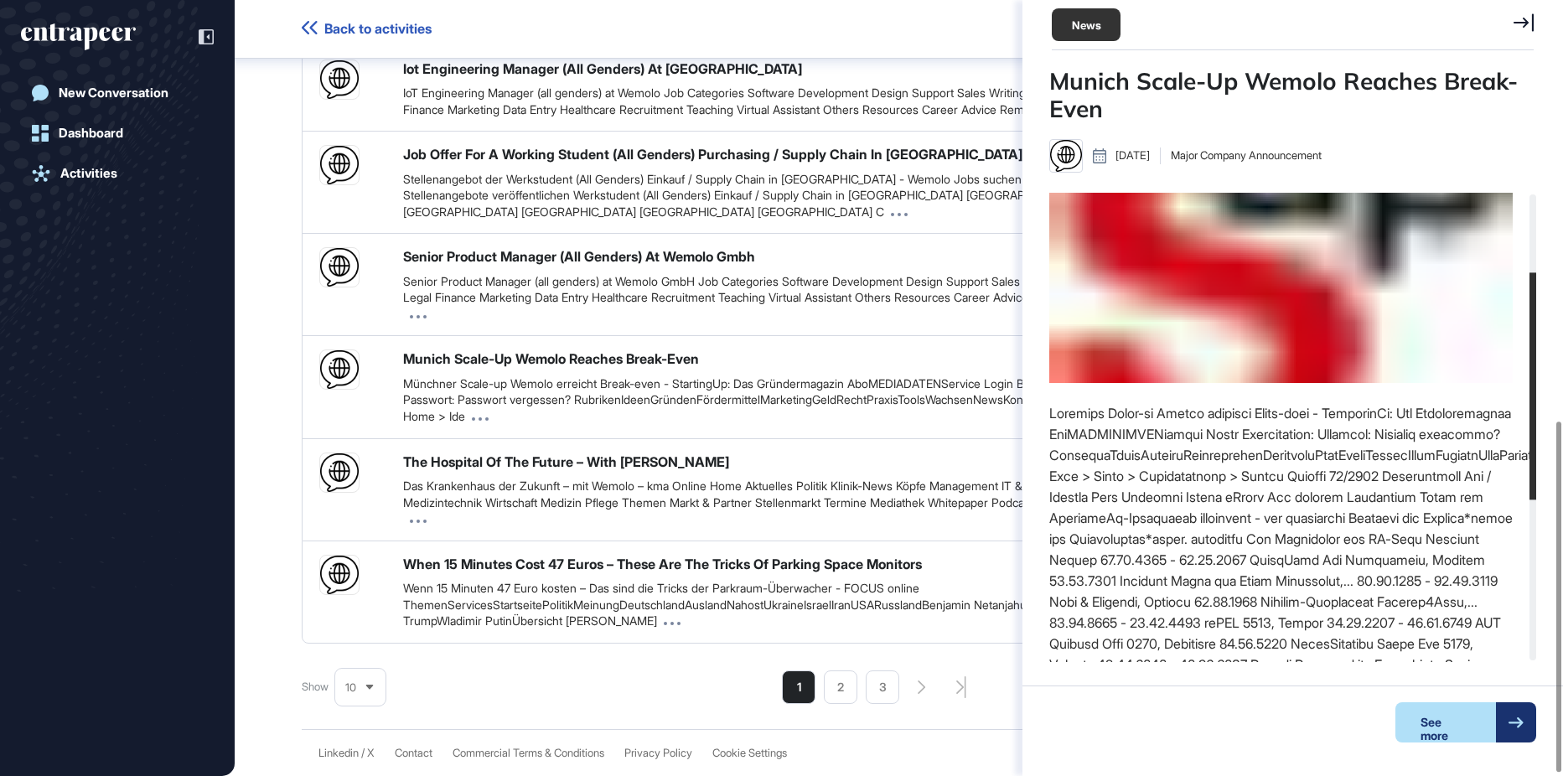
scroll to position [0, 0]
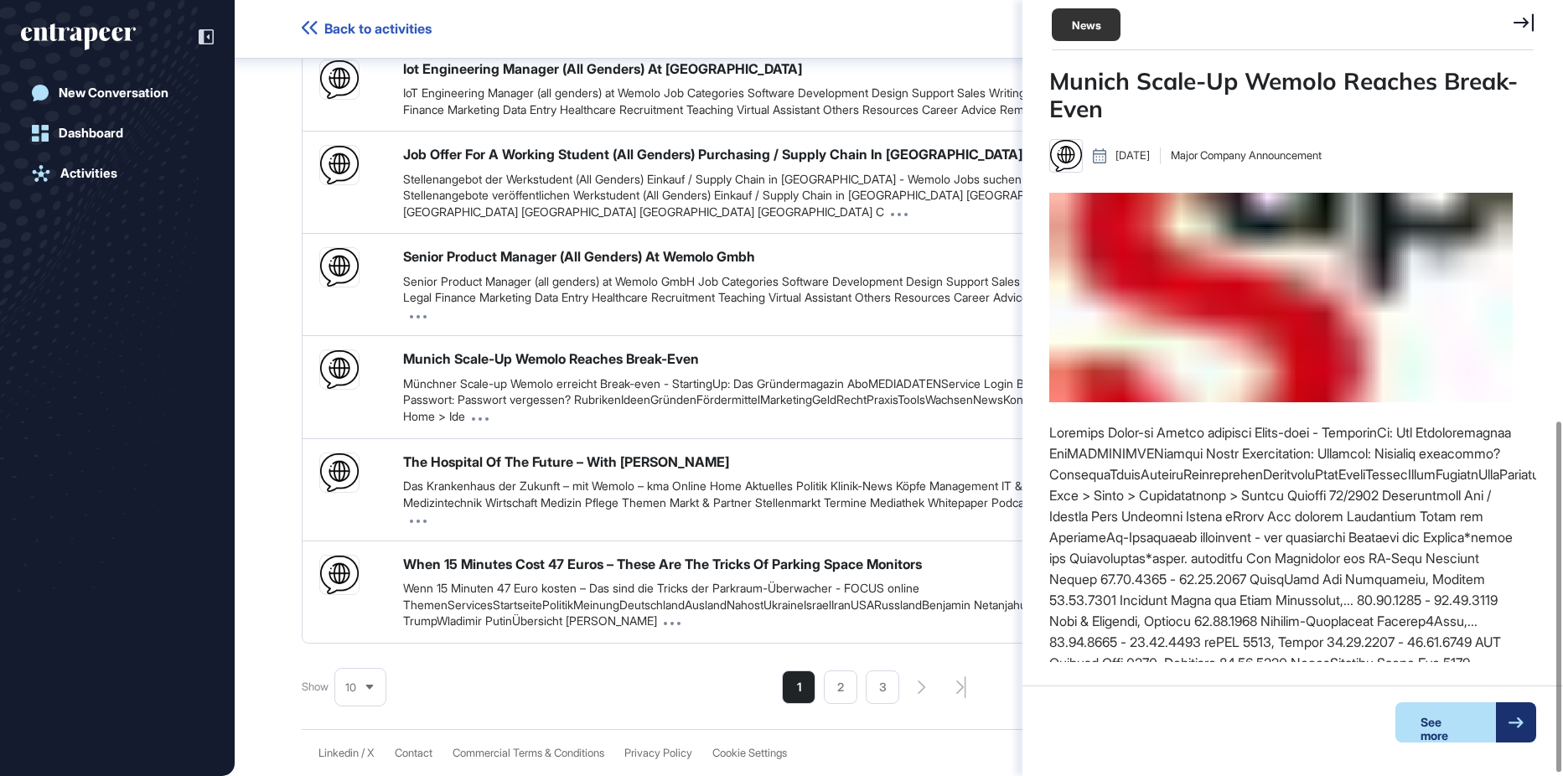
click at [989, 687] on div "Show 10 Showing 1 to 10 of 27 entries 1 2 3" at bounding box center [899, 687] width 1194 height 34
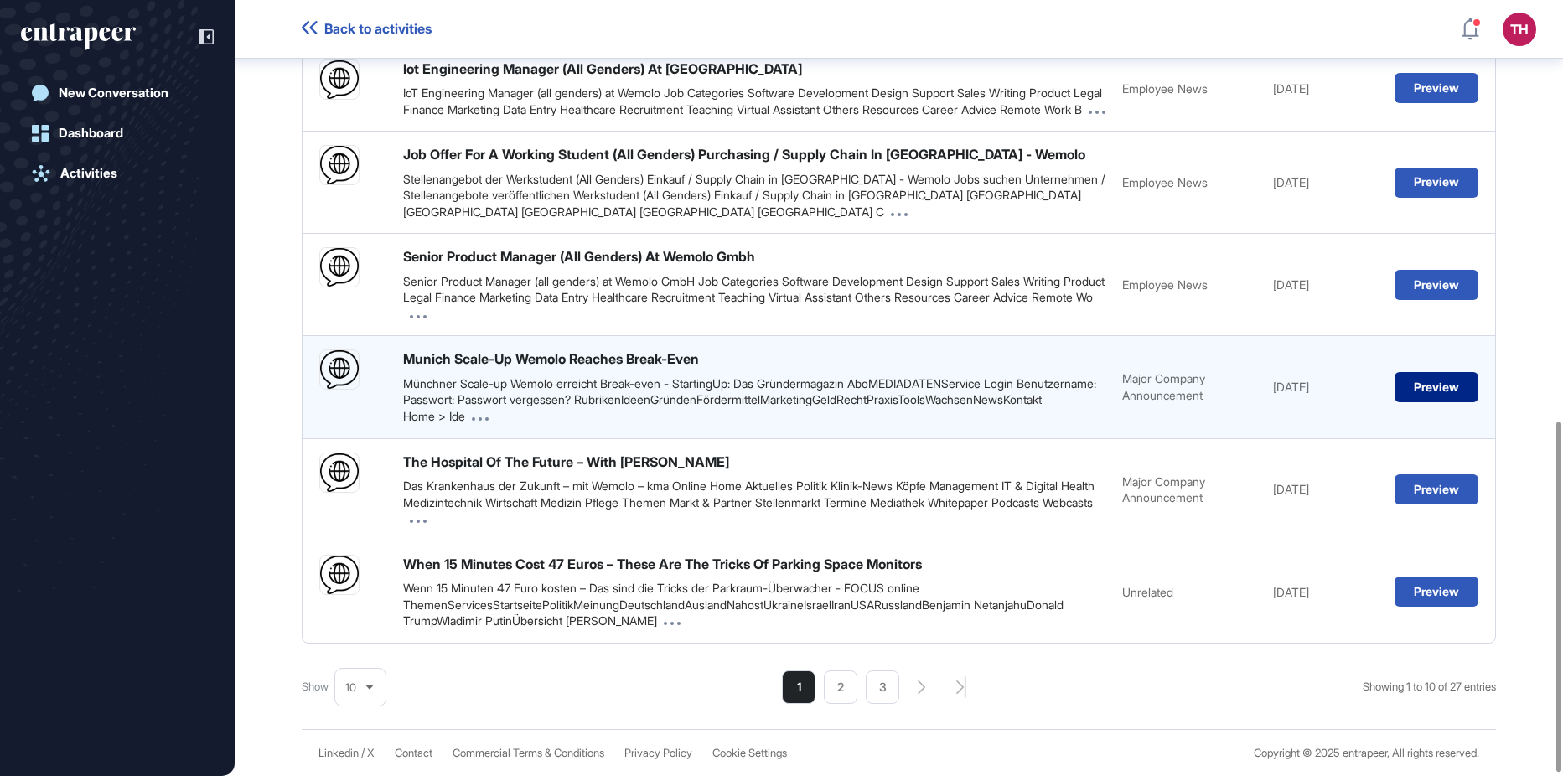
click at [1423, 393] on button "Preview" at bounding box center [1436, 387] width 84 height 30
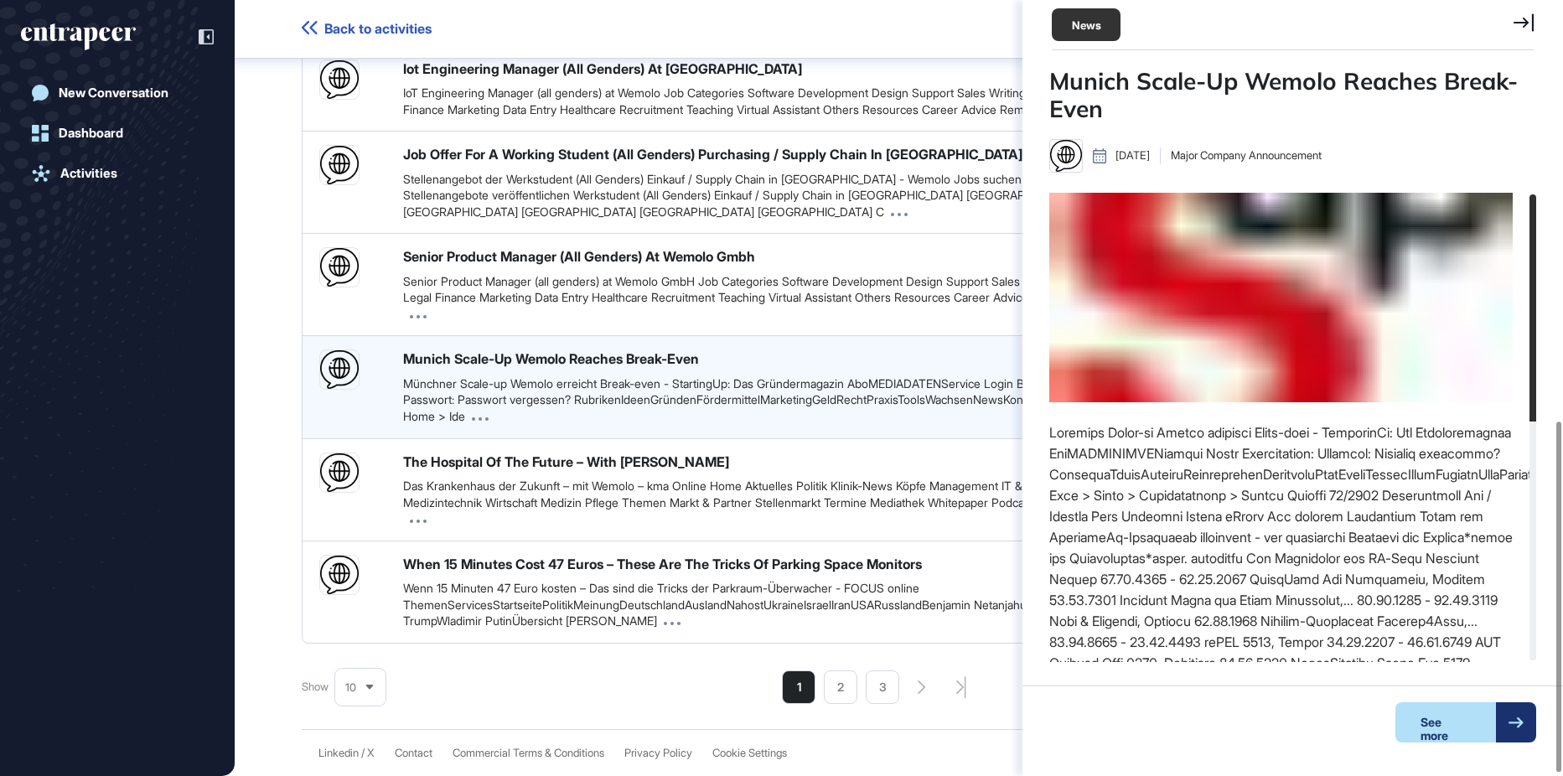
scroll to position [8, 1]
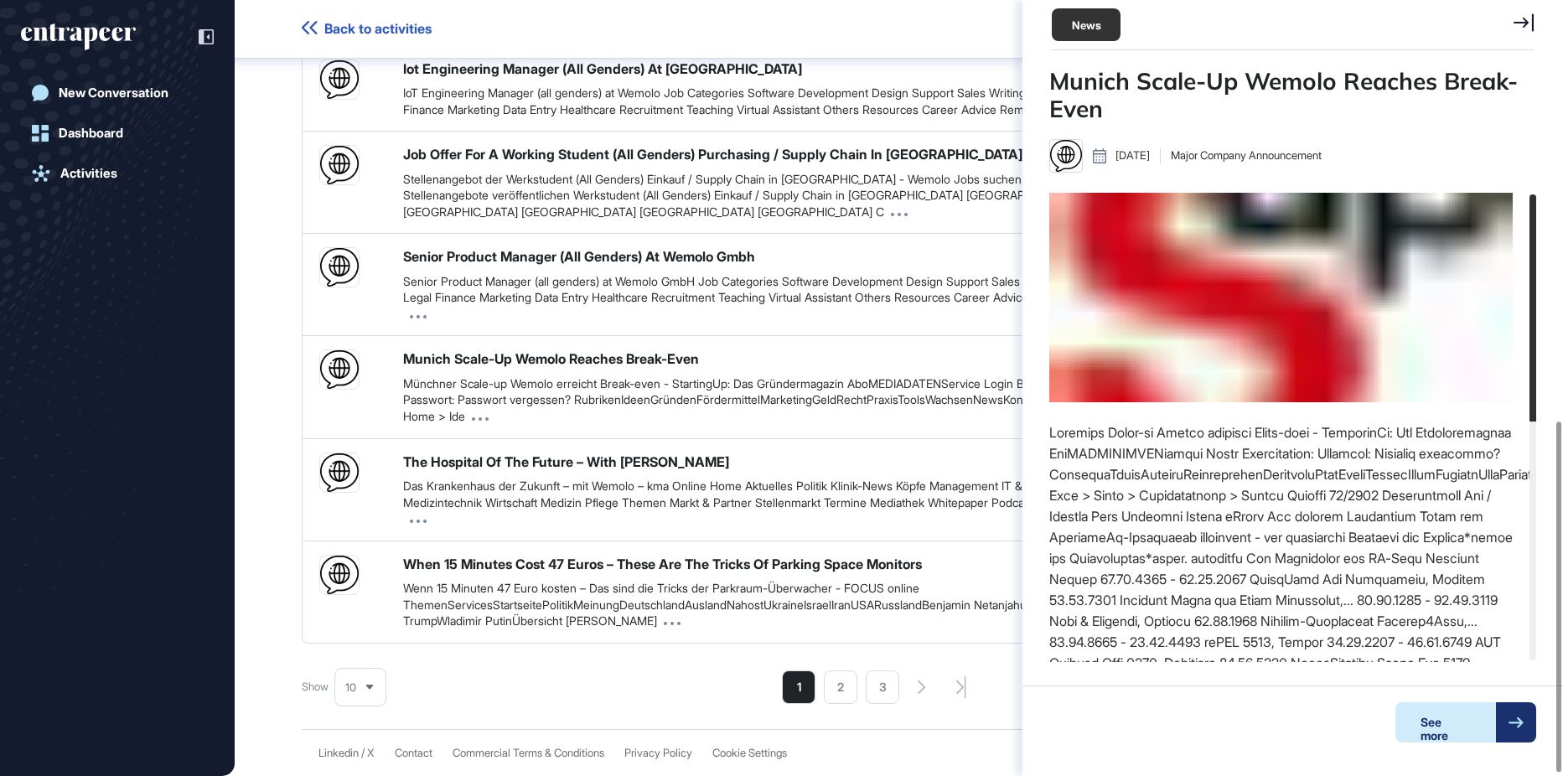
click at [1432, 728] on div "See more" at bounding box center [1445, 722] width 101 height 40
click at [1518, 30] on icon at bounding box center [1523, 22] width 20 height 18
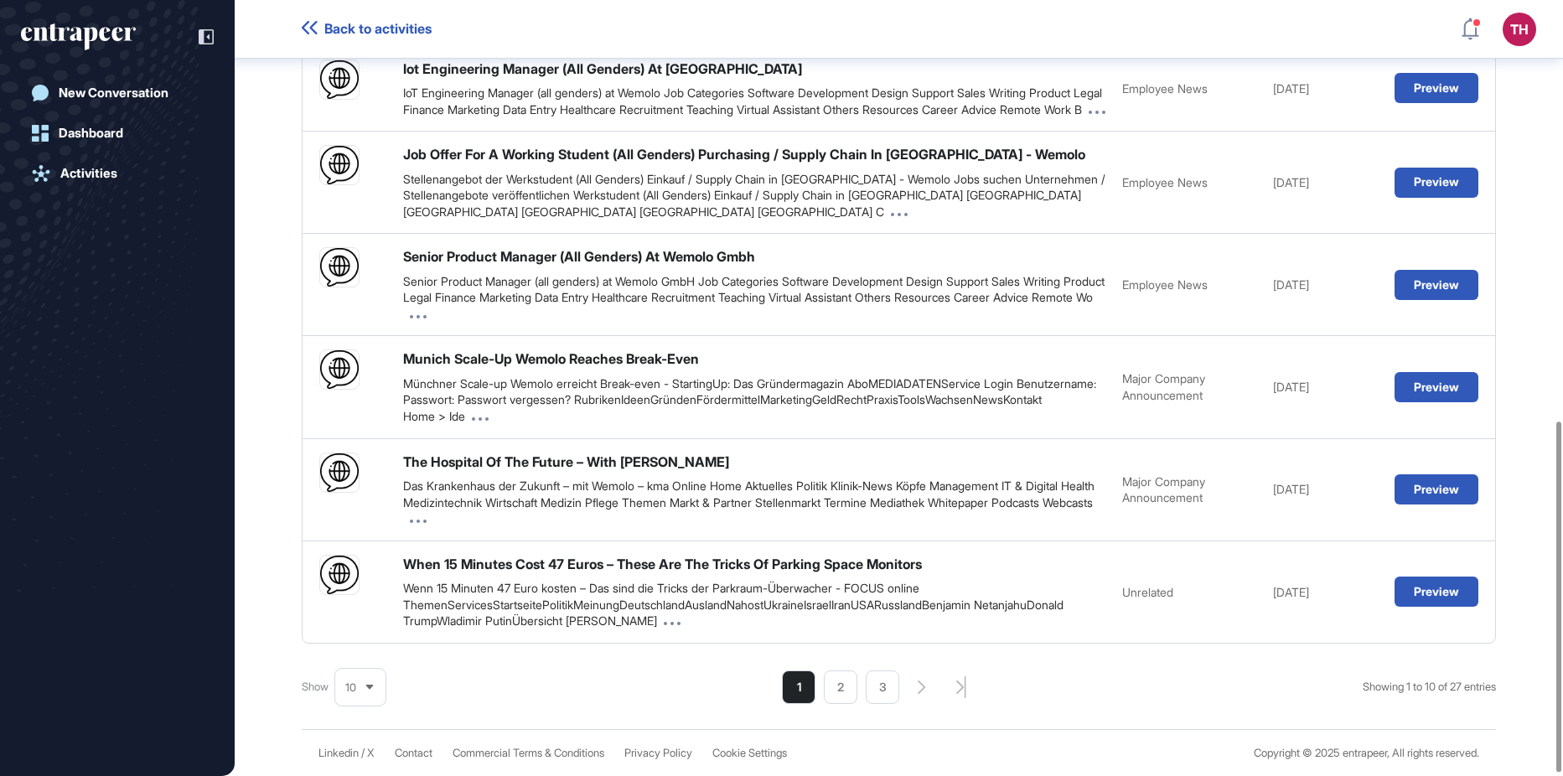
click at [563, 673] on div "Search Search Filters Newest to Oldest Source Title News Category Publish Date …" at bounding box center [899, 121] width 1194 height 1166
click at [829, 685] on li "2" at bounding box center [841, 687] width 34 height 34
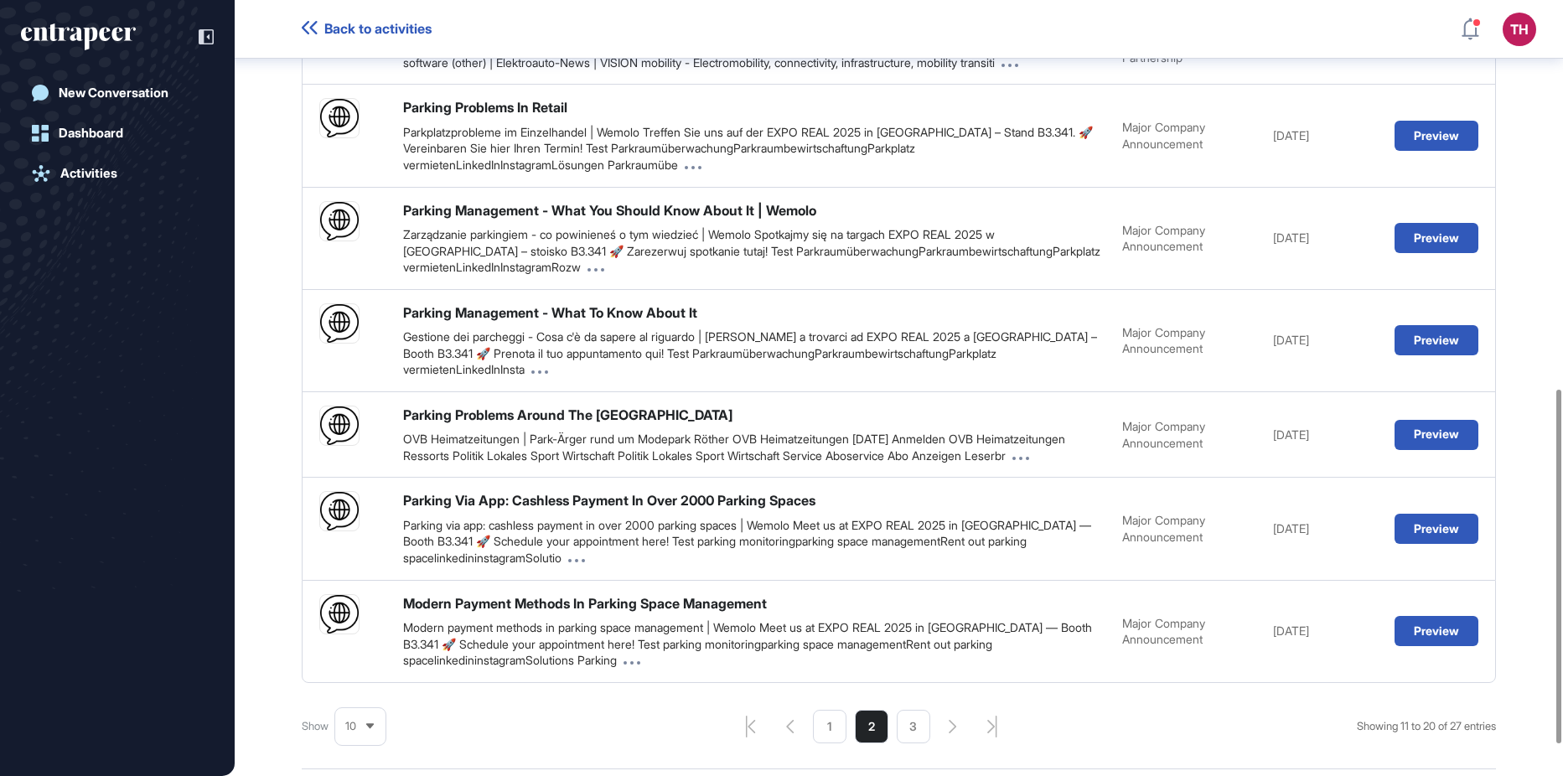
scroll to position [918, 0]
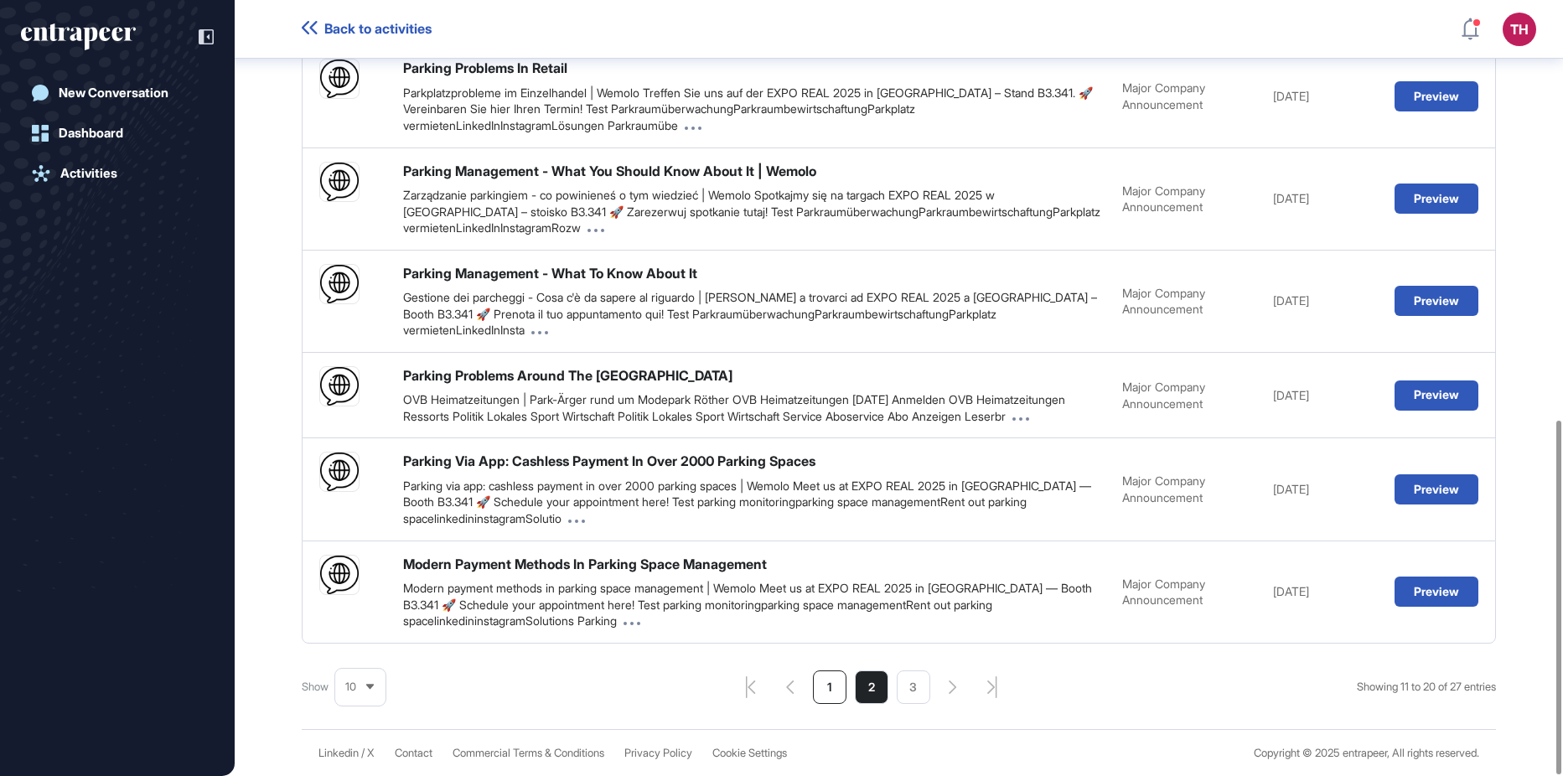
click at [814, 682] on li "1" at bounding box center [830, 687] width 34 height 34
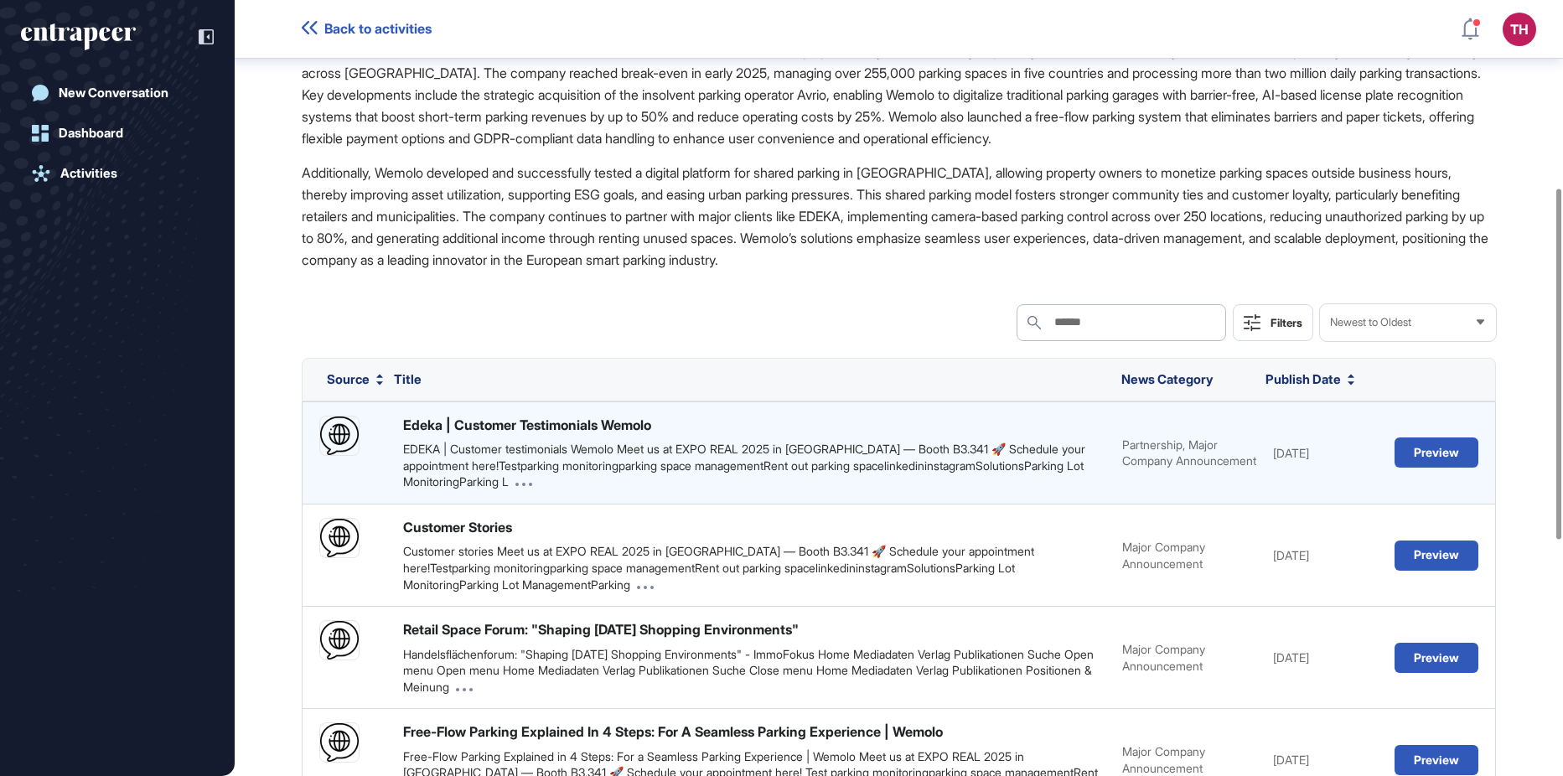
scroll to position [0, 0]
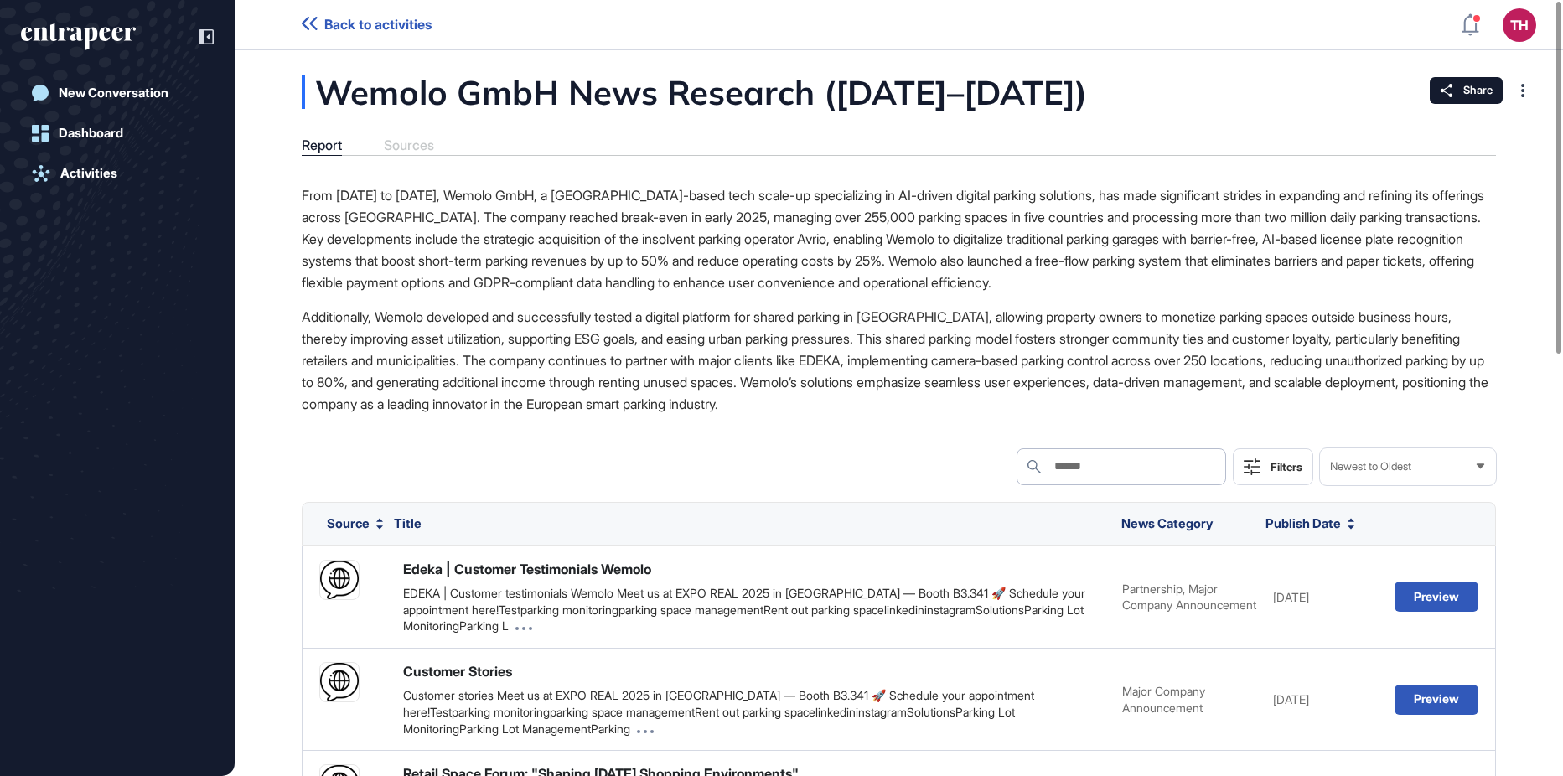
click at [419, 147] on div "Report Sources" at bounding box center [899, 146] width 1194 height 18
click at [1472, 96] on span "Share" at bounding box center [1477, 90] width 29 height 13
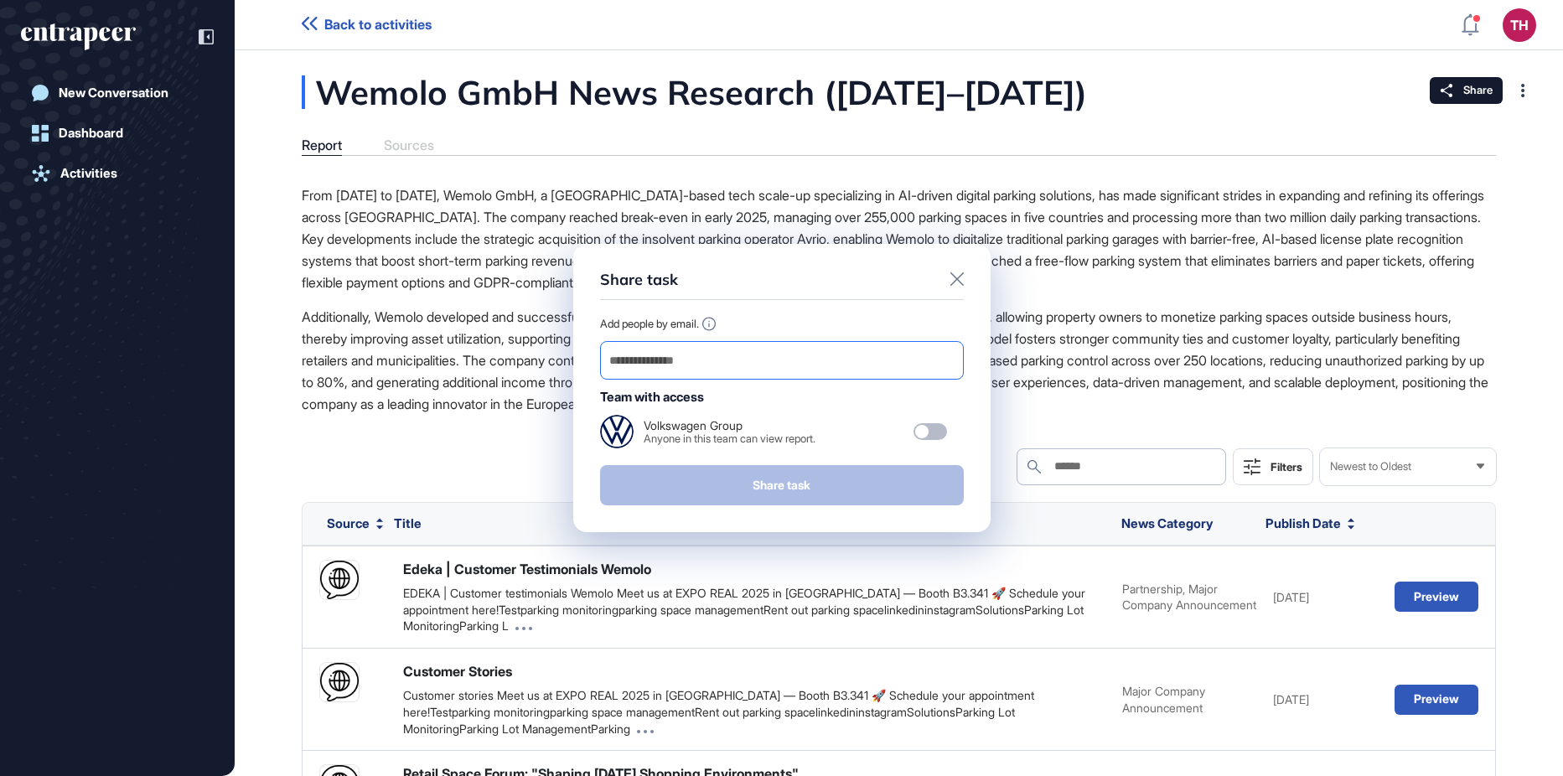
click at [680, 363] on input "email" at bounding box center [782, 360] width 349 height 23
click at [727, 358] on input "email" at bounding box center [782, 360] width 349 height 23
paste input "**********"
type input "**********"
drag, startPoint x: 716, startPoint y: 360, endPoint x: 543, endPoint y: 353, distance: 172.8
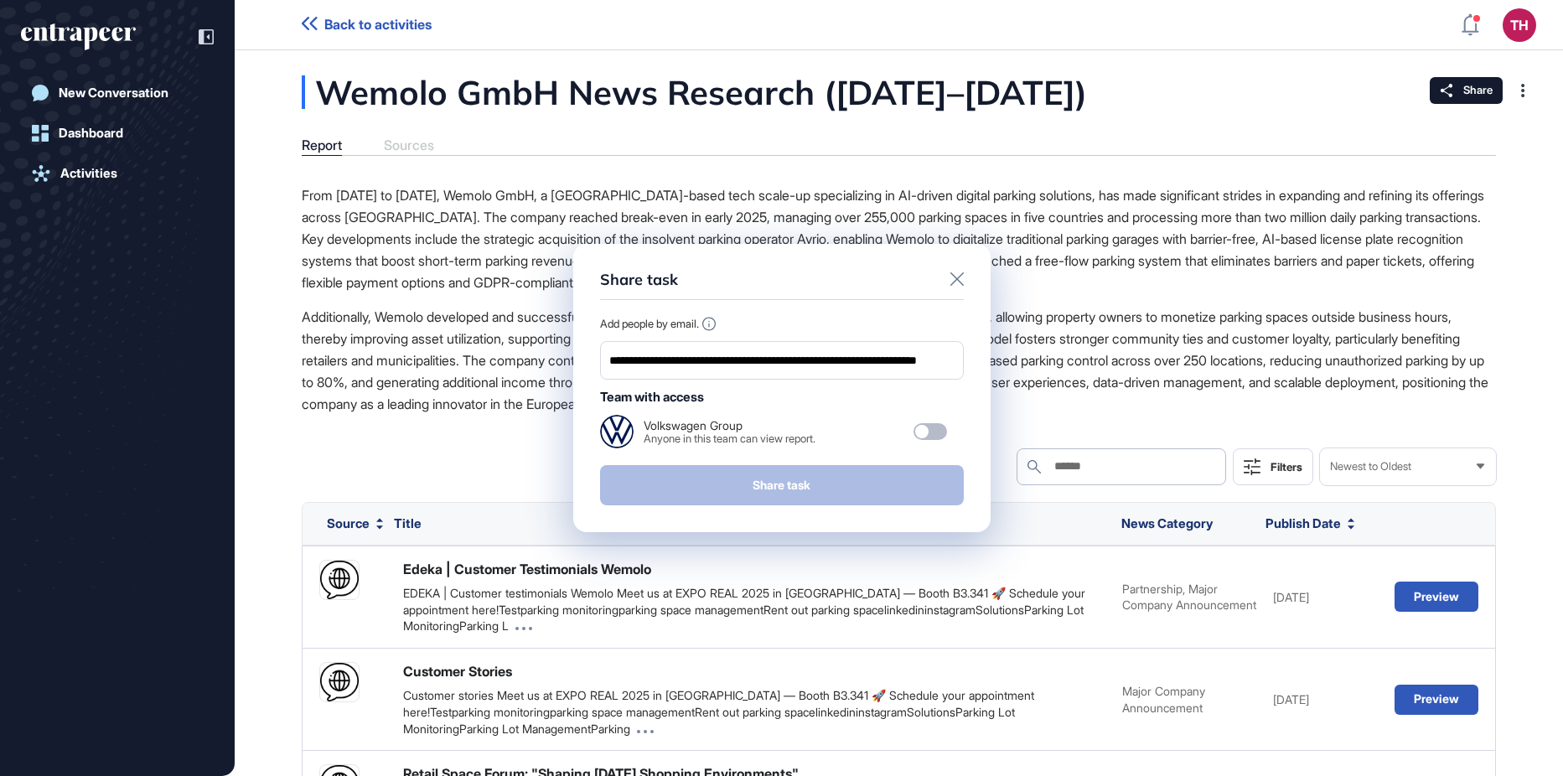
click at [543, 353] on div "**********" at bounding box center [781, 388] width 1563 height 776
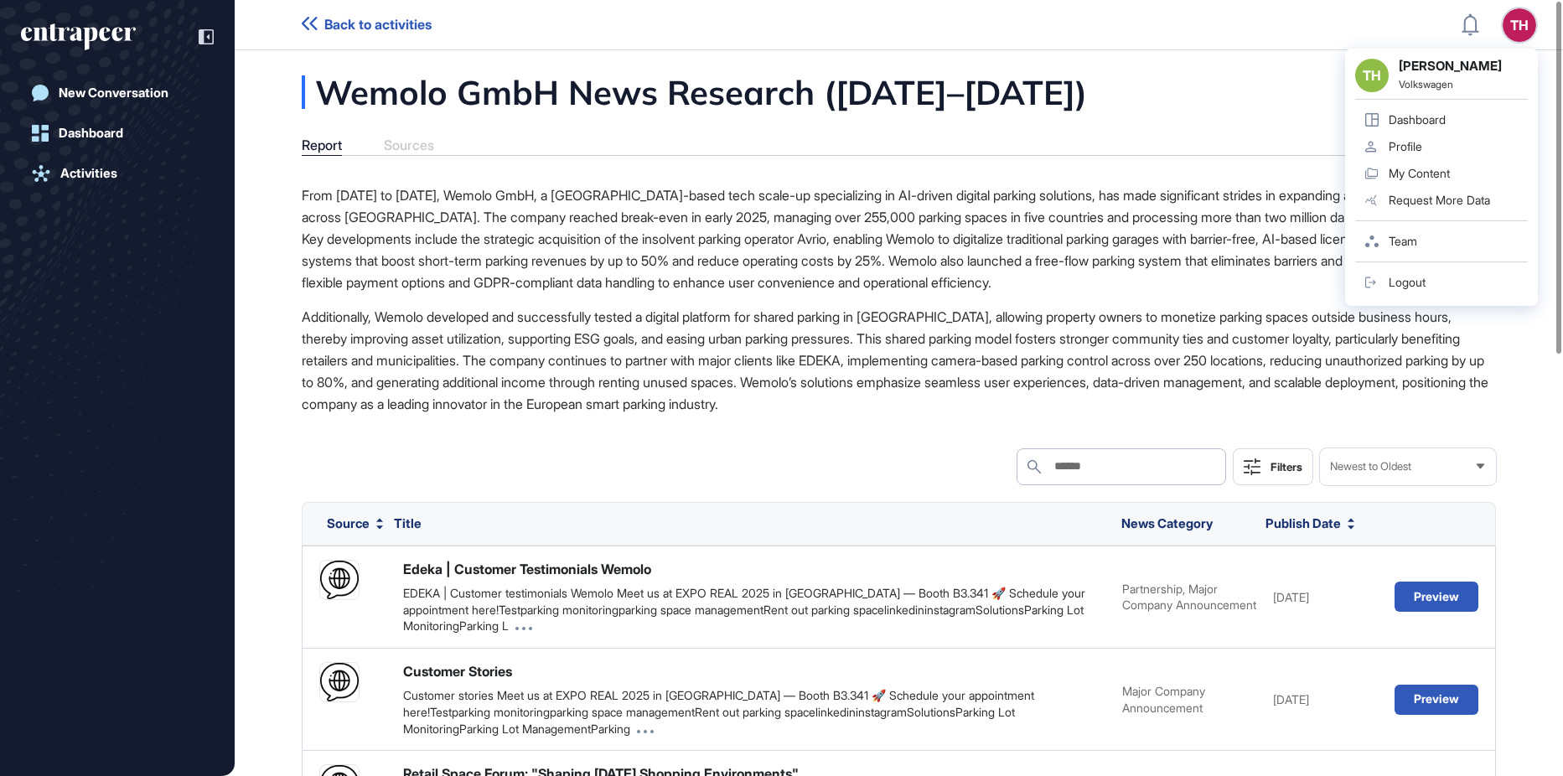
click at [1517, 49] on div "TH Tabea Huellen Volkswagen Dashboard Profile My Content Request More Data Team…" at bounding box center [1441, 177] width 193 height 257
click at [1401, 247] on div "Team" at bounding box center [1403, 241] width 28 height 13
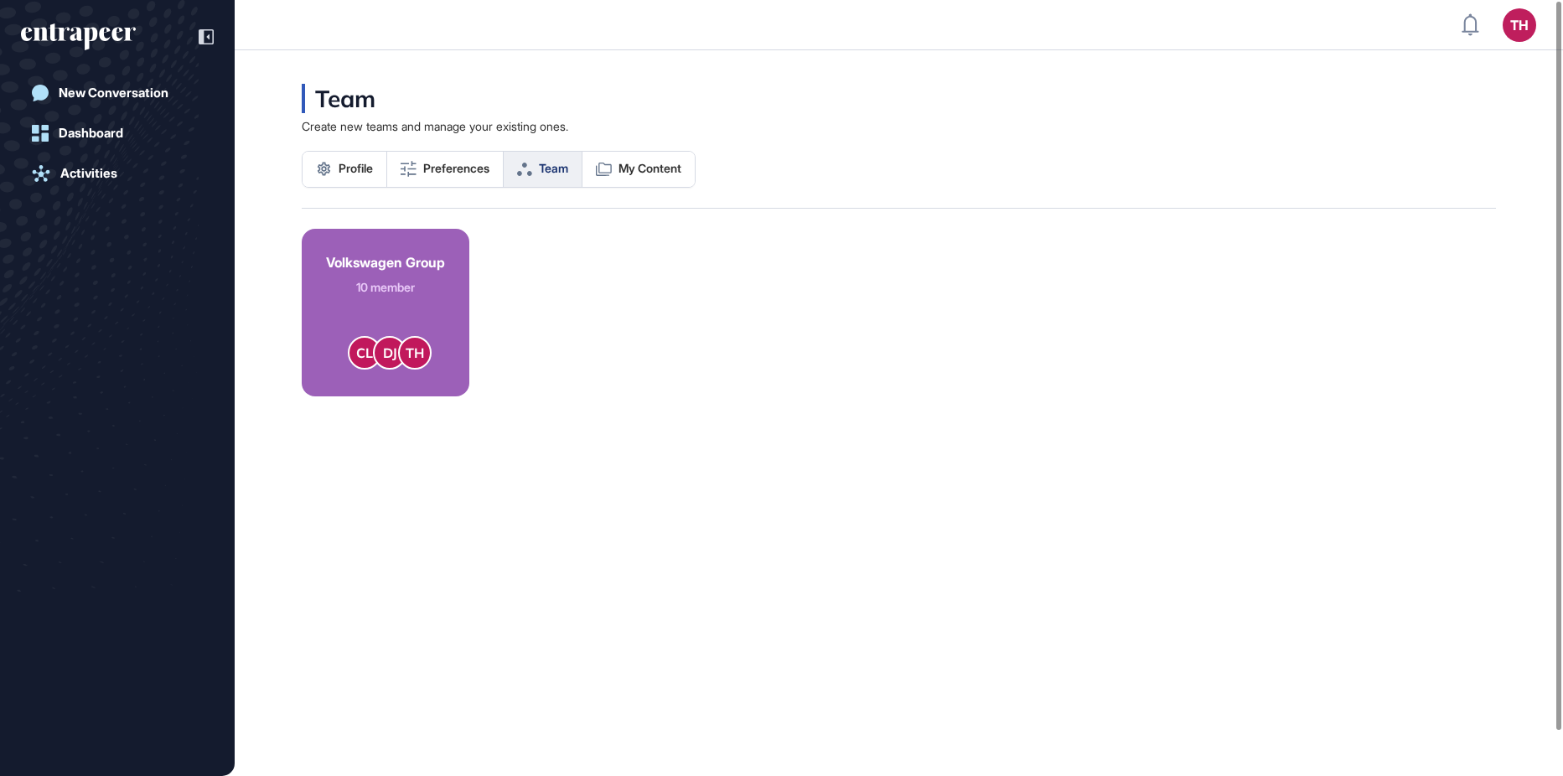
click at [394, 306] on link "Volkswagen Group 10 member CL DJ TH" at bounding box center [386, 313] width 168 height 168
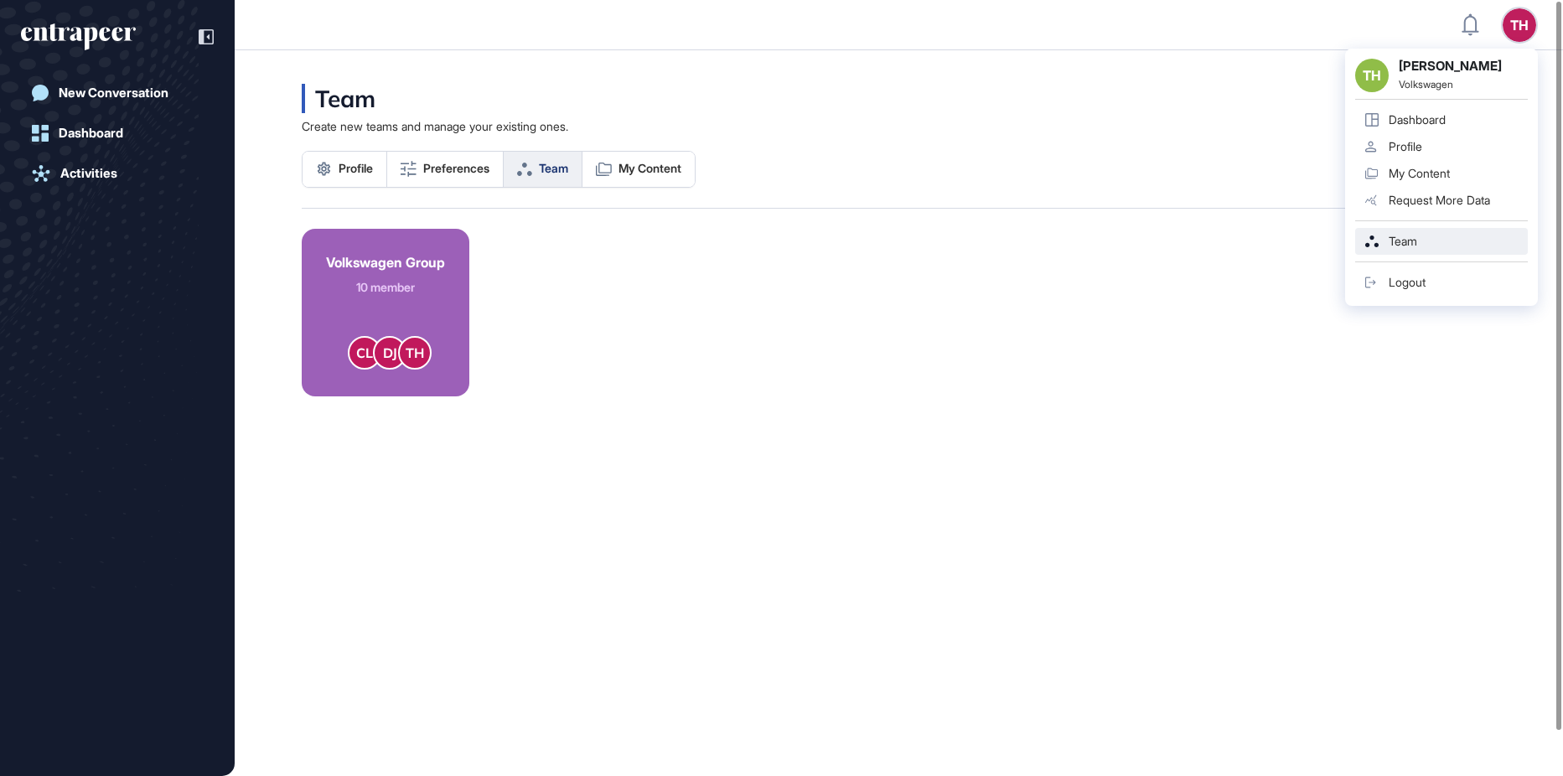
click at [1506, 31] on div "TH" at bounding box center [1520, 25] width 34 height 34
click at [1430, 173] on div "My Content" at bounding box center [1419, 173] width 61 height 13
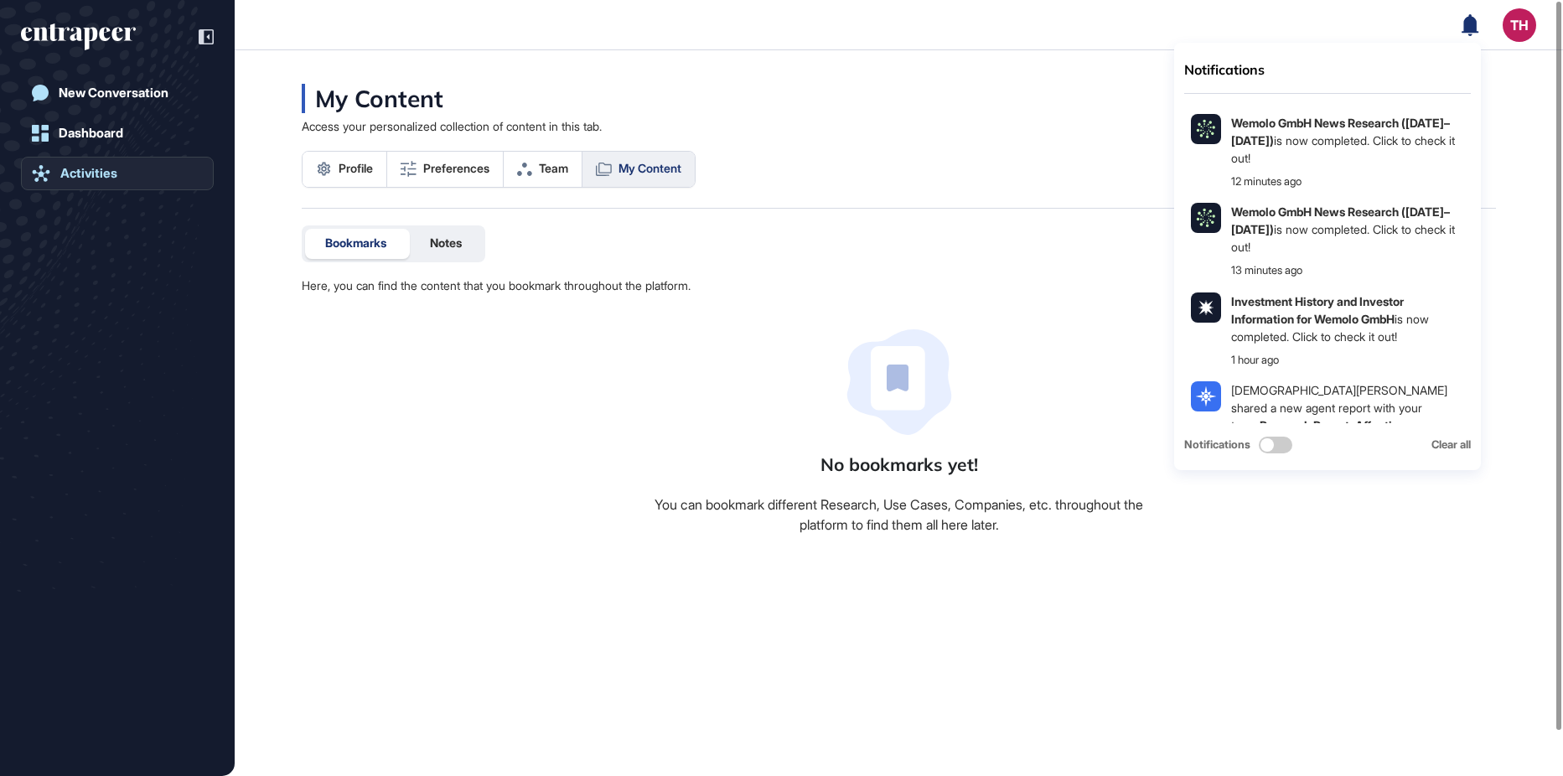
click at [80, 170] on div "Activities" at bounding box center [88, 173] width 57 height 15
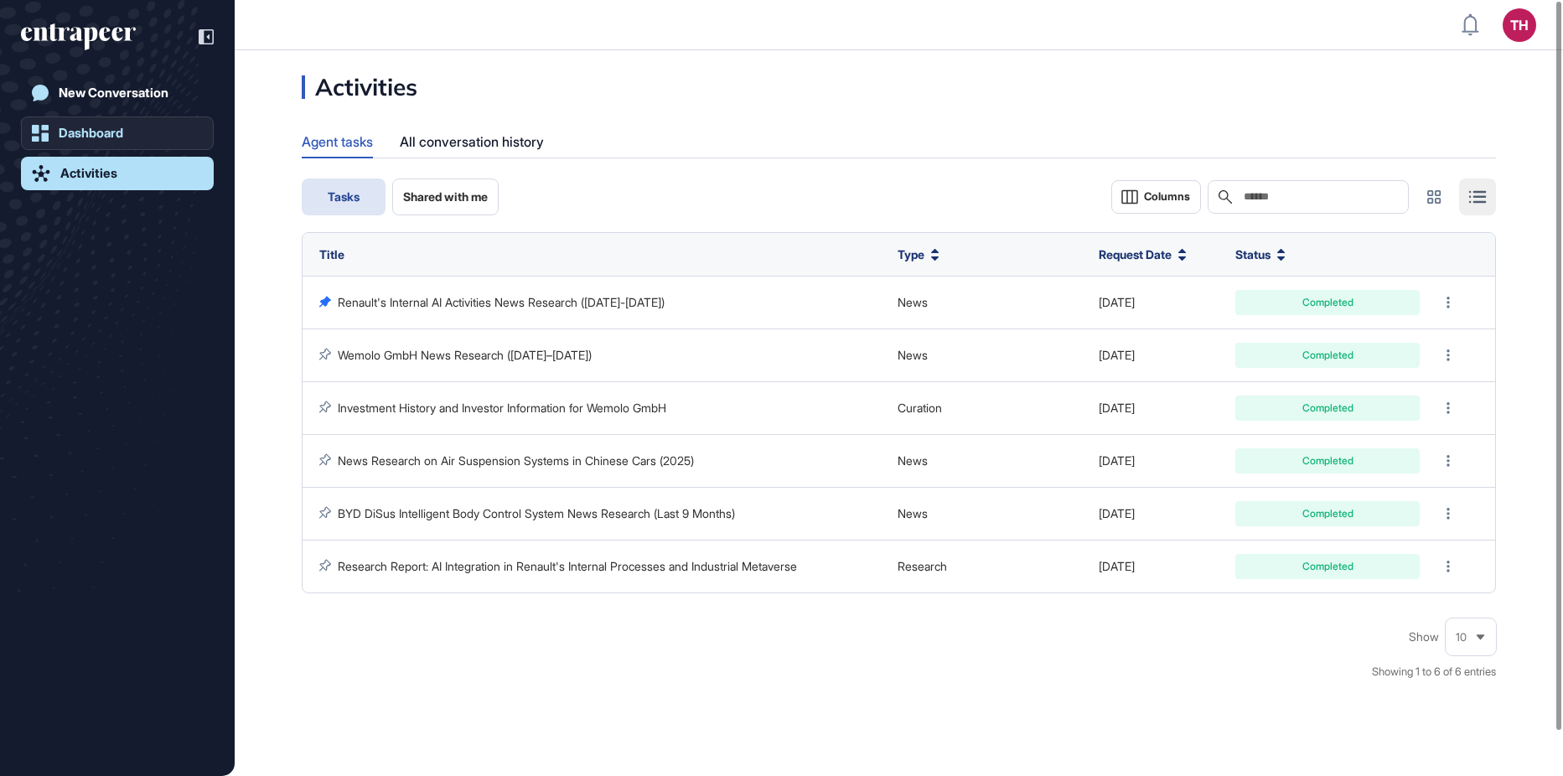
click at [111, 135] on div "Dashboard" at bounding box center [91, 133] width 65 height 15
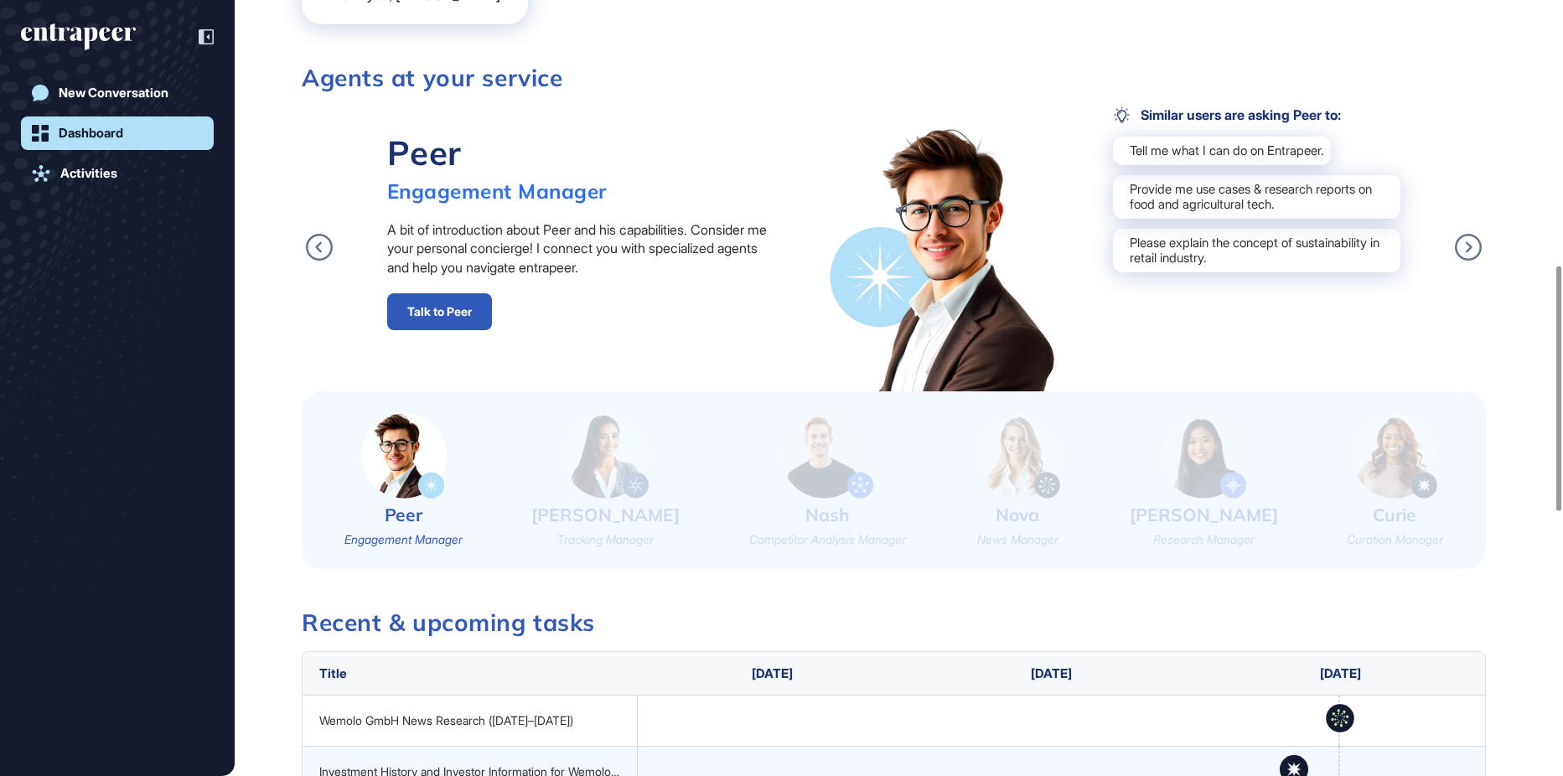
scroll to position [1173, 0]
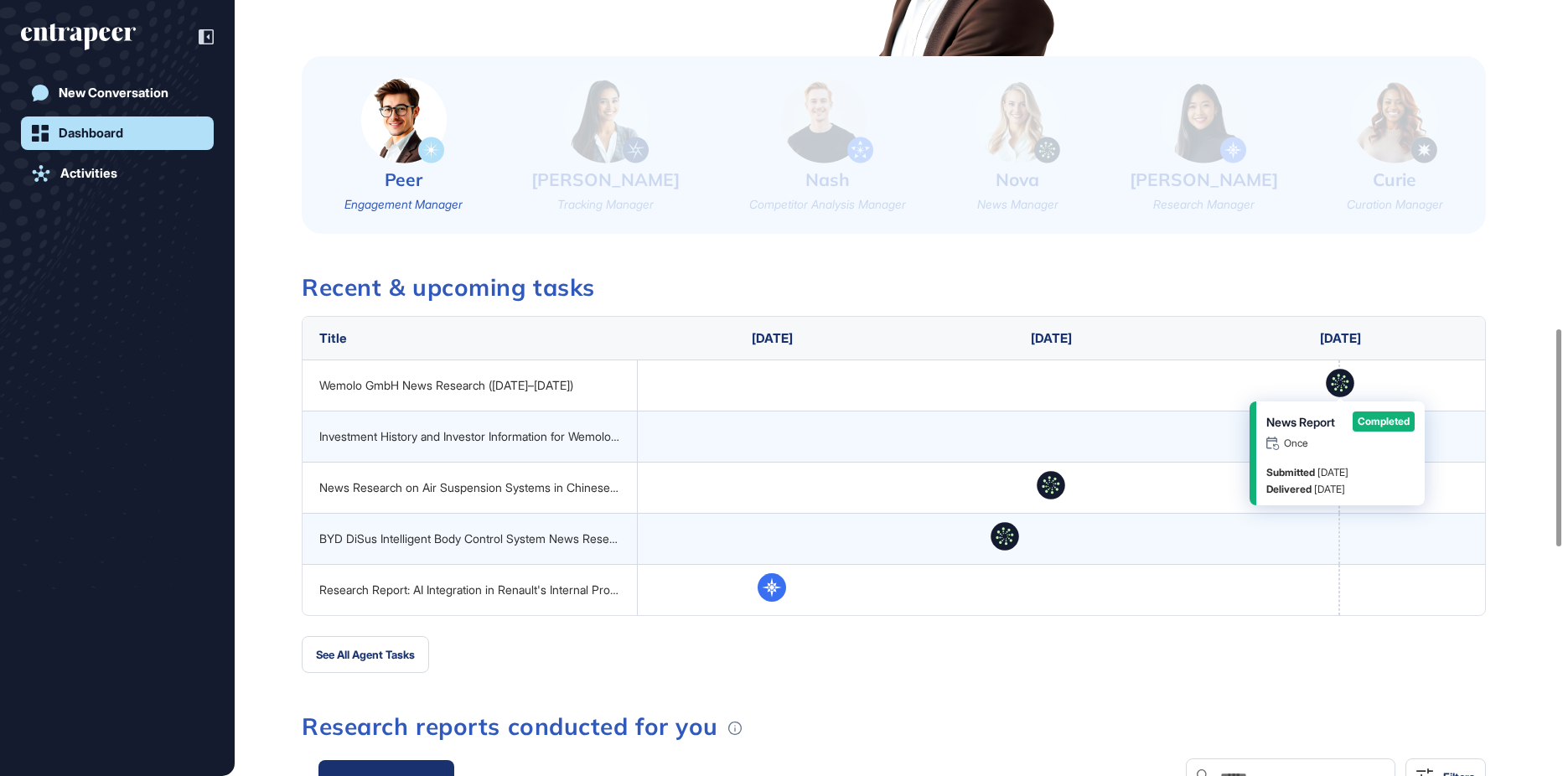
click at [1339, 389] on icon at bounding box center [1341, 384] width 28 height 28
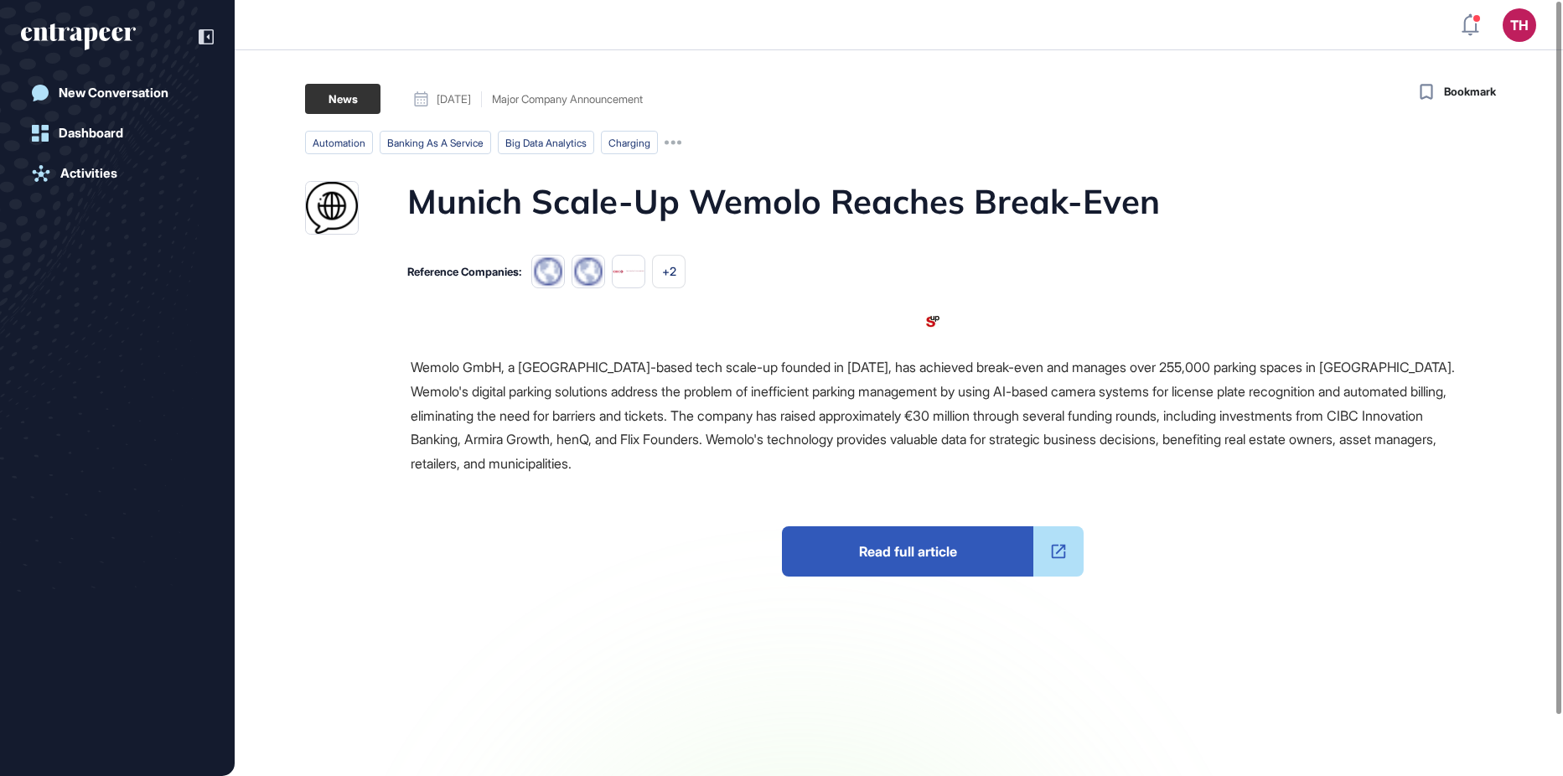
click at [918, 542] on span "Read full article" at bounding box center [907, 551] width 251 height 50
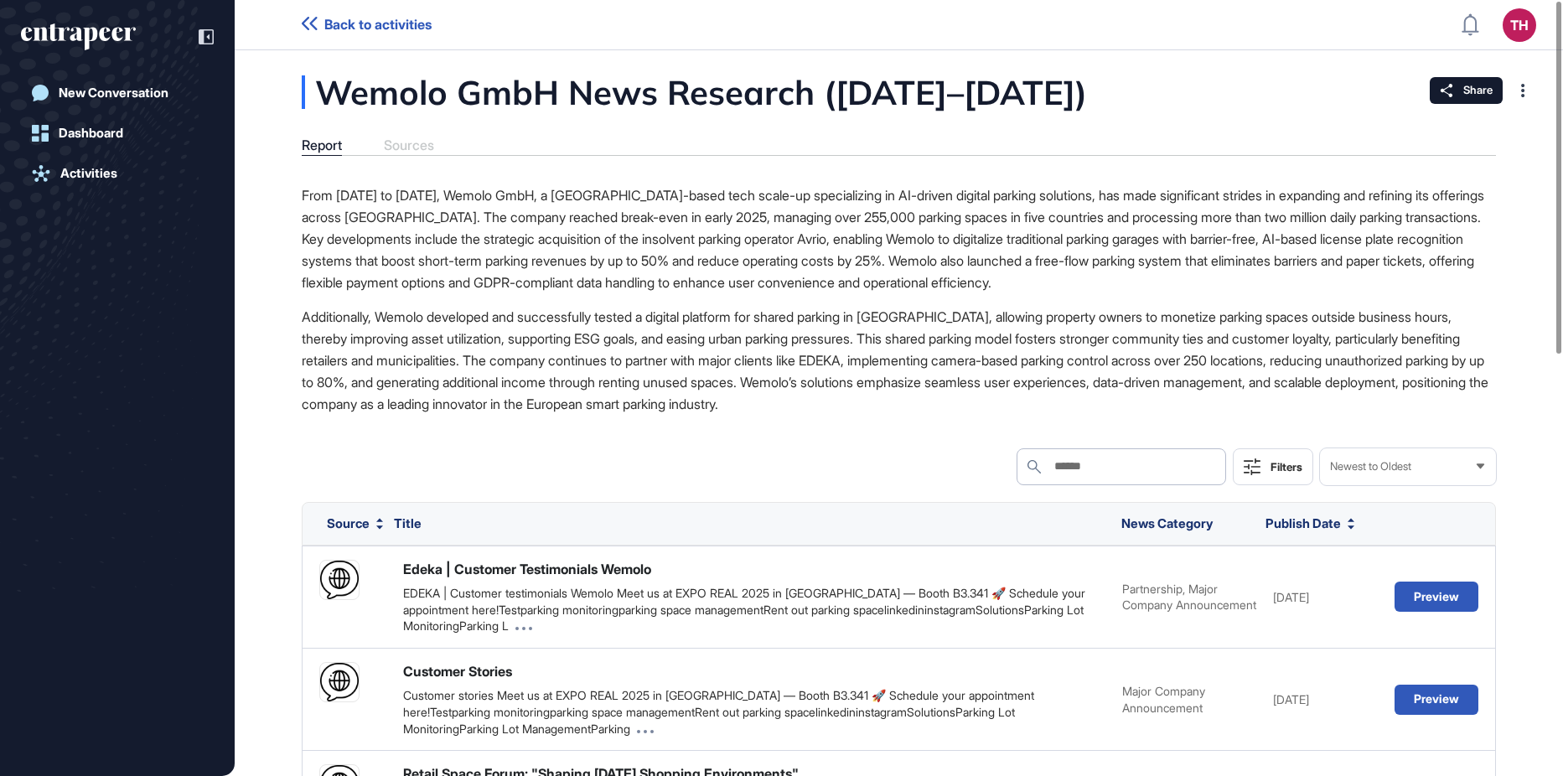
scroll to position [1, 1]
click at [1435, 96] on div "Share" at bounding box center [1466, 90] width 73 height 27
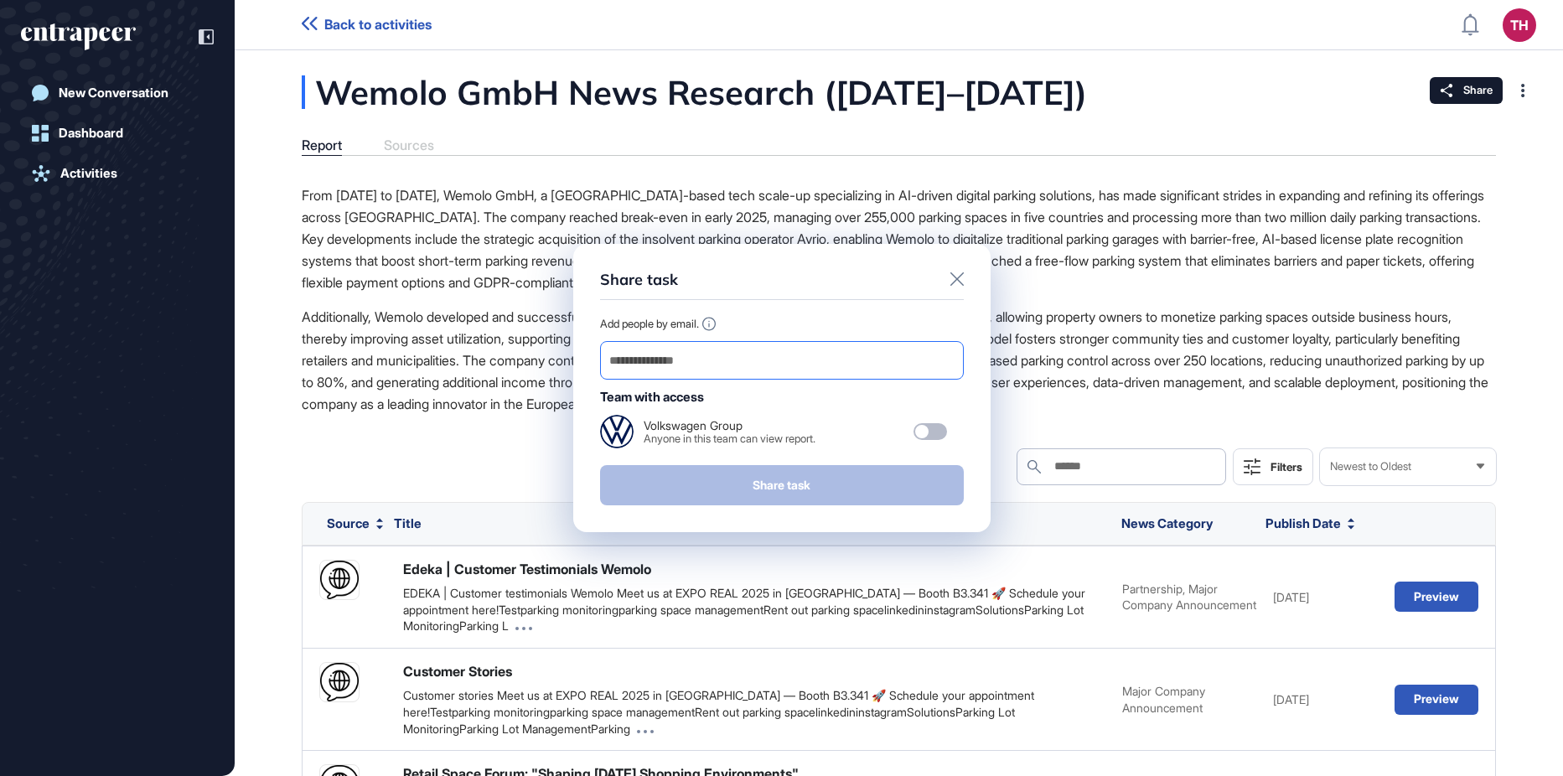
scroll to position [0, 0]
click at [724, 360] on input "email" at bounding box center [782, 360] width 349 height 23
paste input "**********"
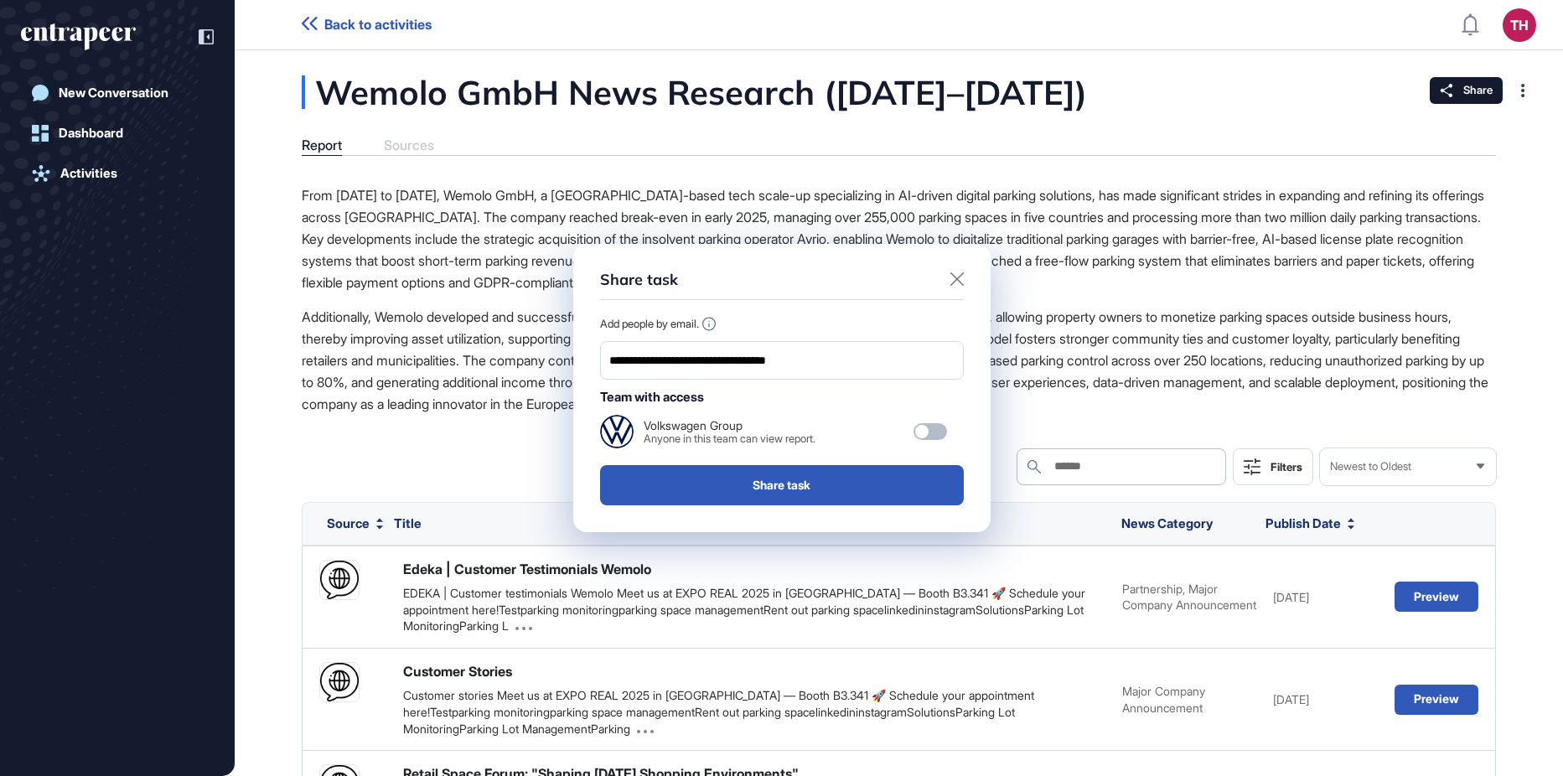
type input "**********"
click at [764, 494] on button "Share task" at bounding box center [782, 485] width 364 height 40
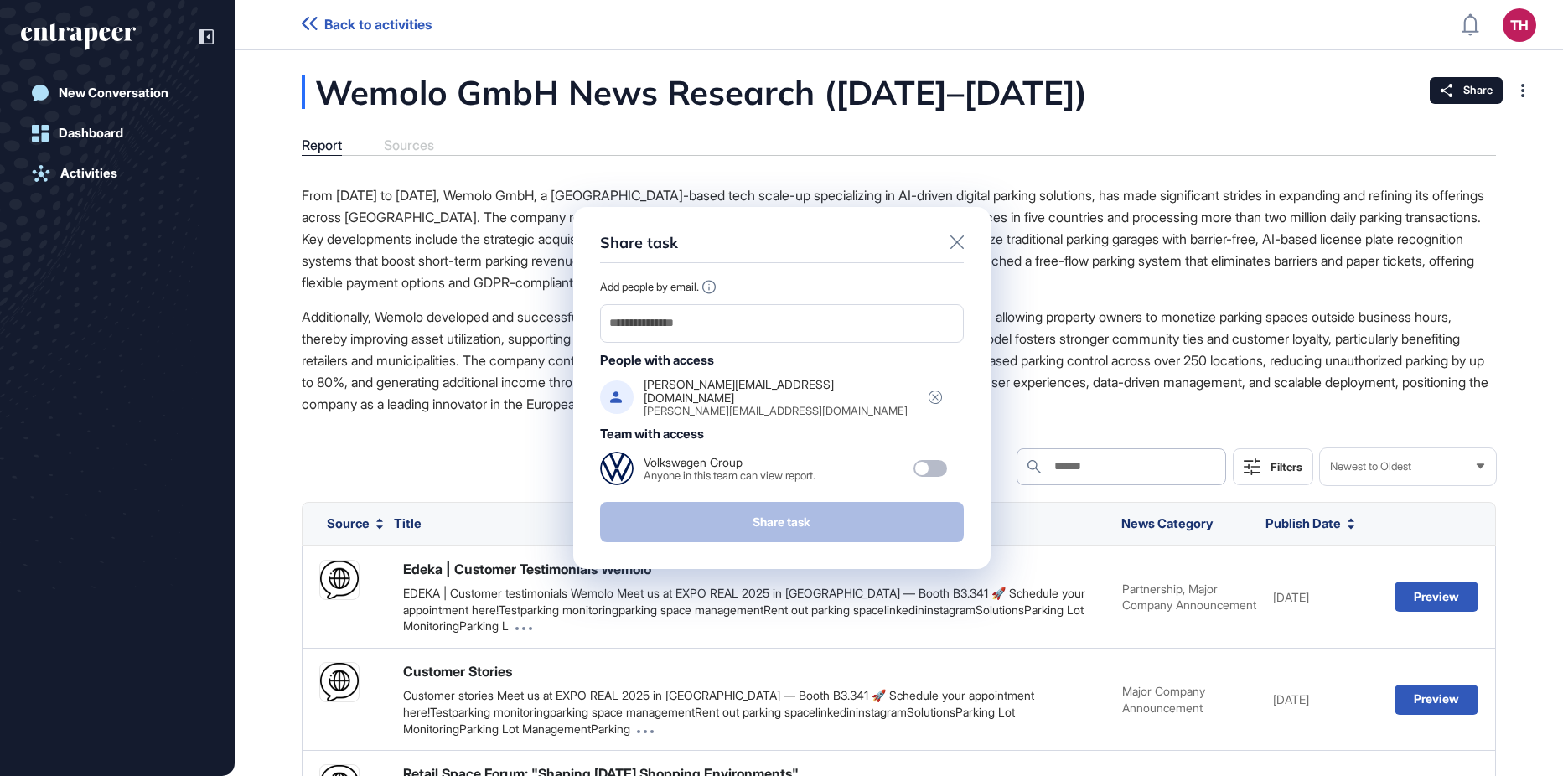
click at [955, 241] on icon at bounding box center [956, 241] width 13 height 13
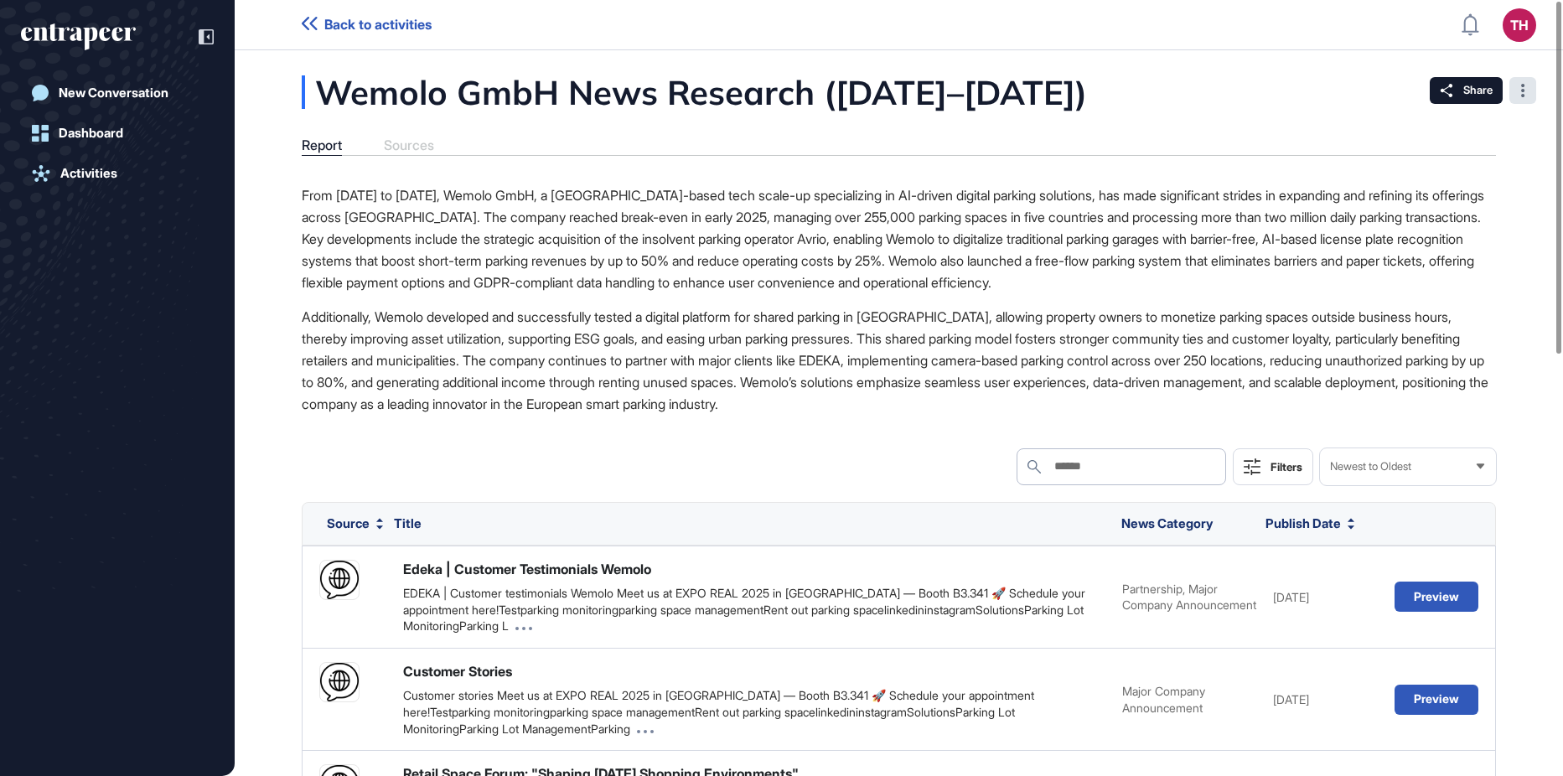
click at [1526, 89] on div at bounding box center [1522, 90] width 27 height 27
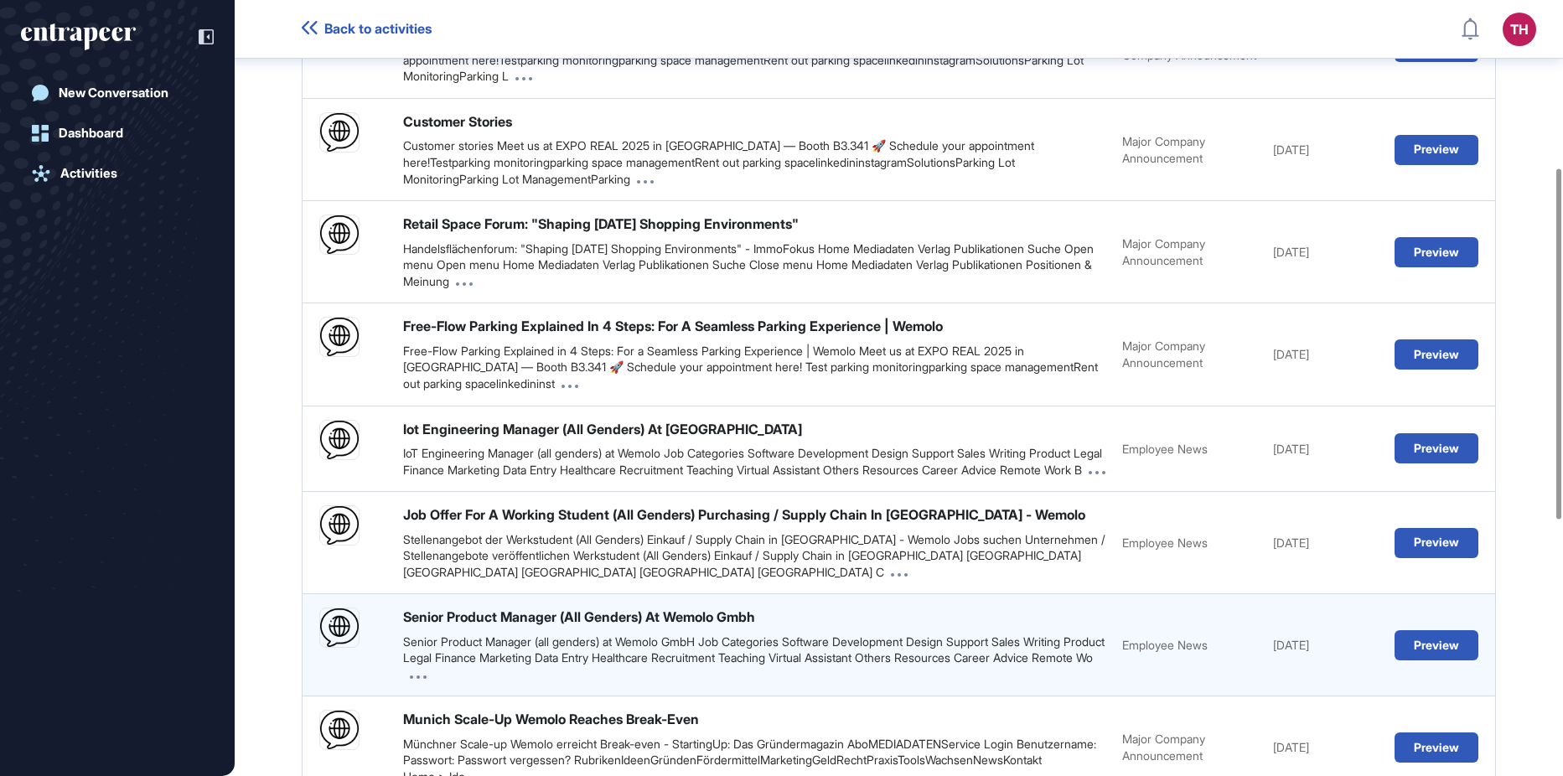
scroll to position [344, 0]
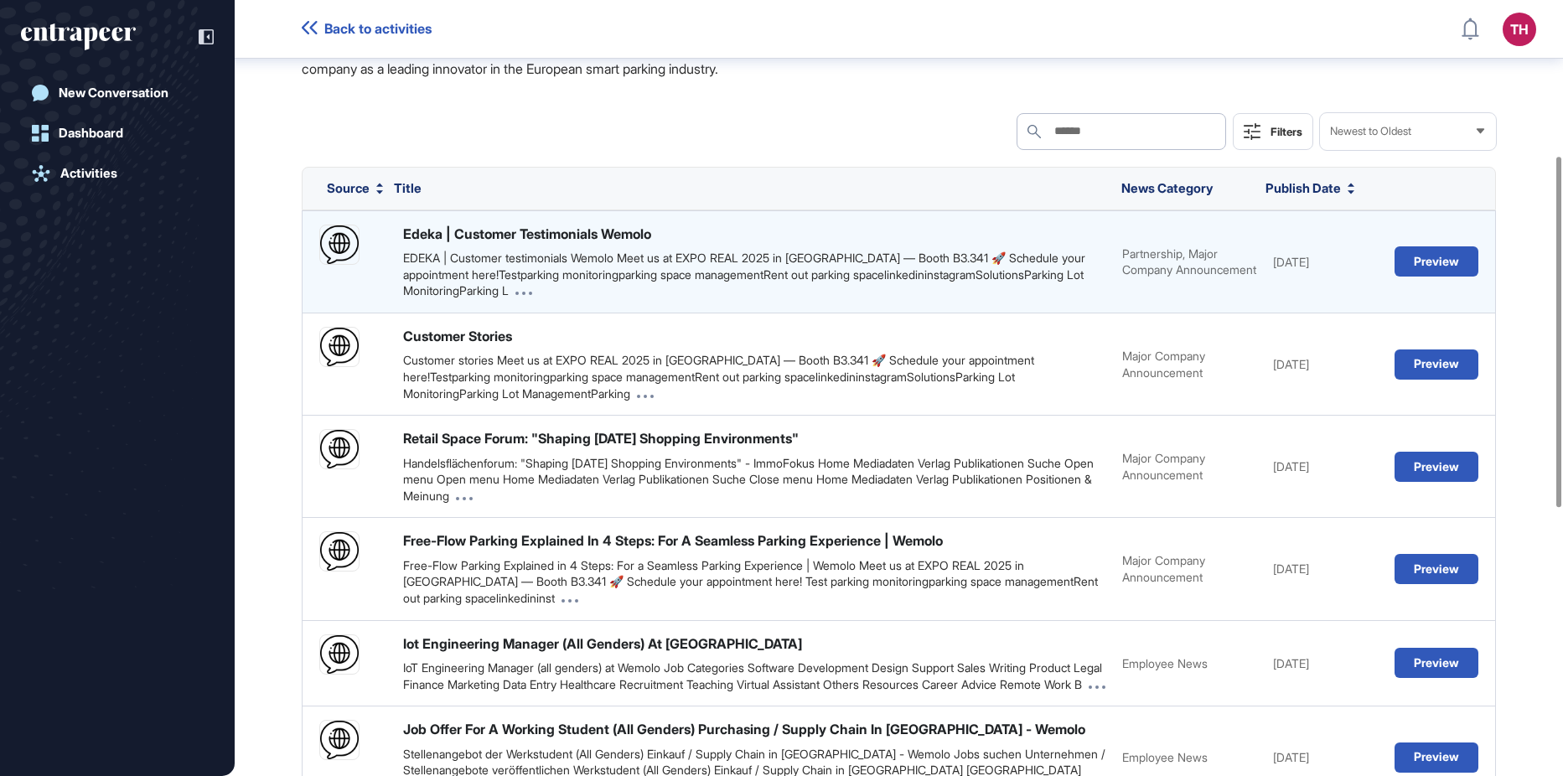
click at [815, 278] on div "EDEKA | Customer testimonials Wemolo Meet us at EXPO REAL 2025 in Munich — Boot…" at bounding box center [754, 274] width 702 height 49
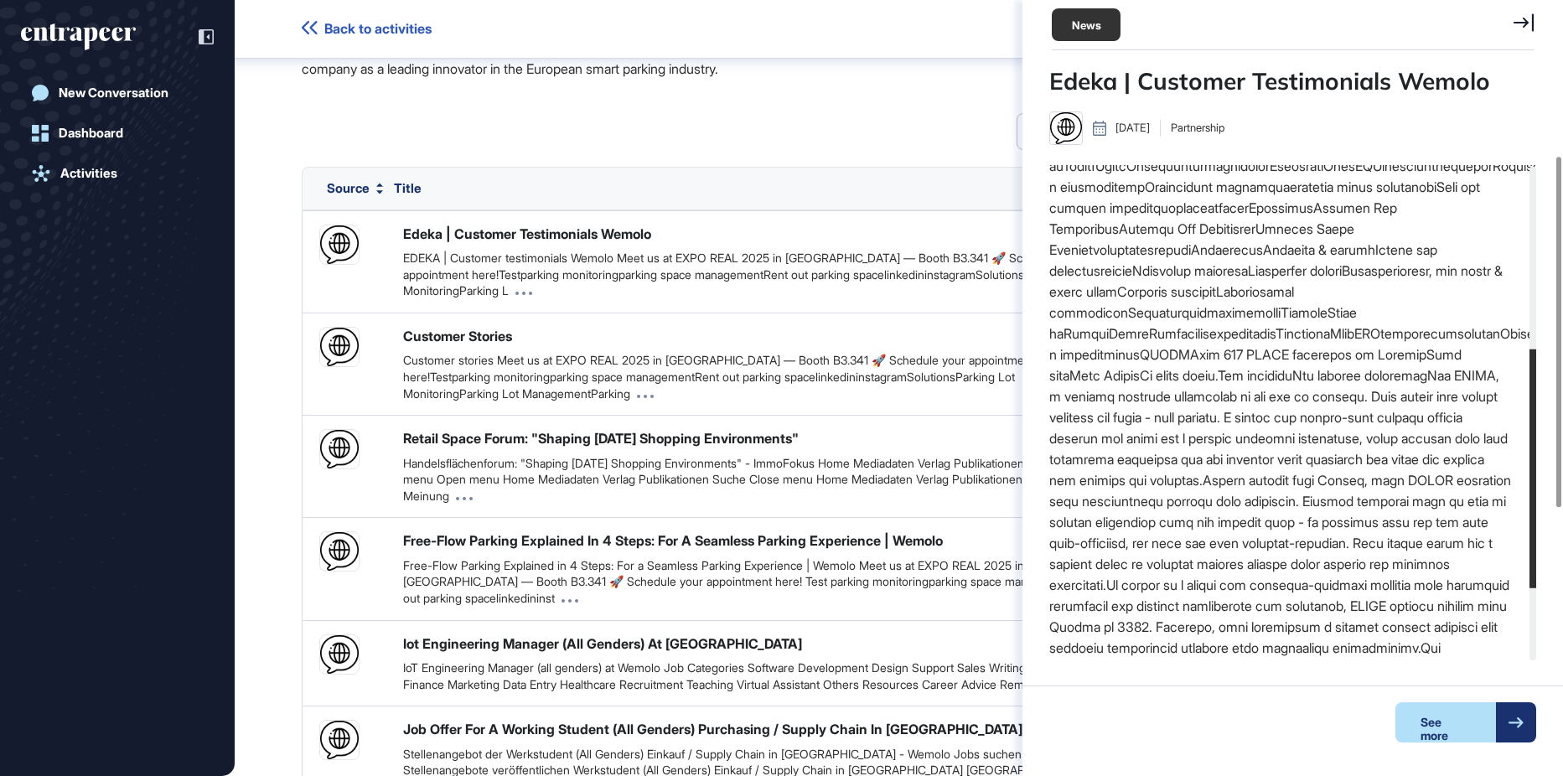
scroll to position [419, 0]
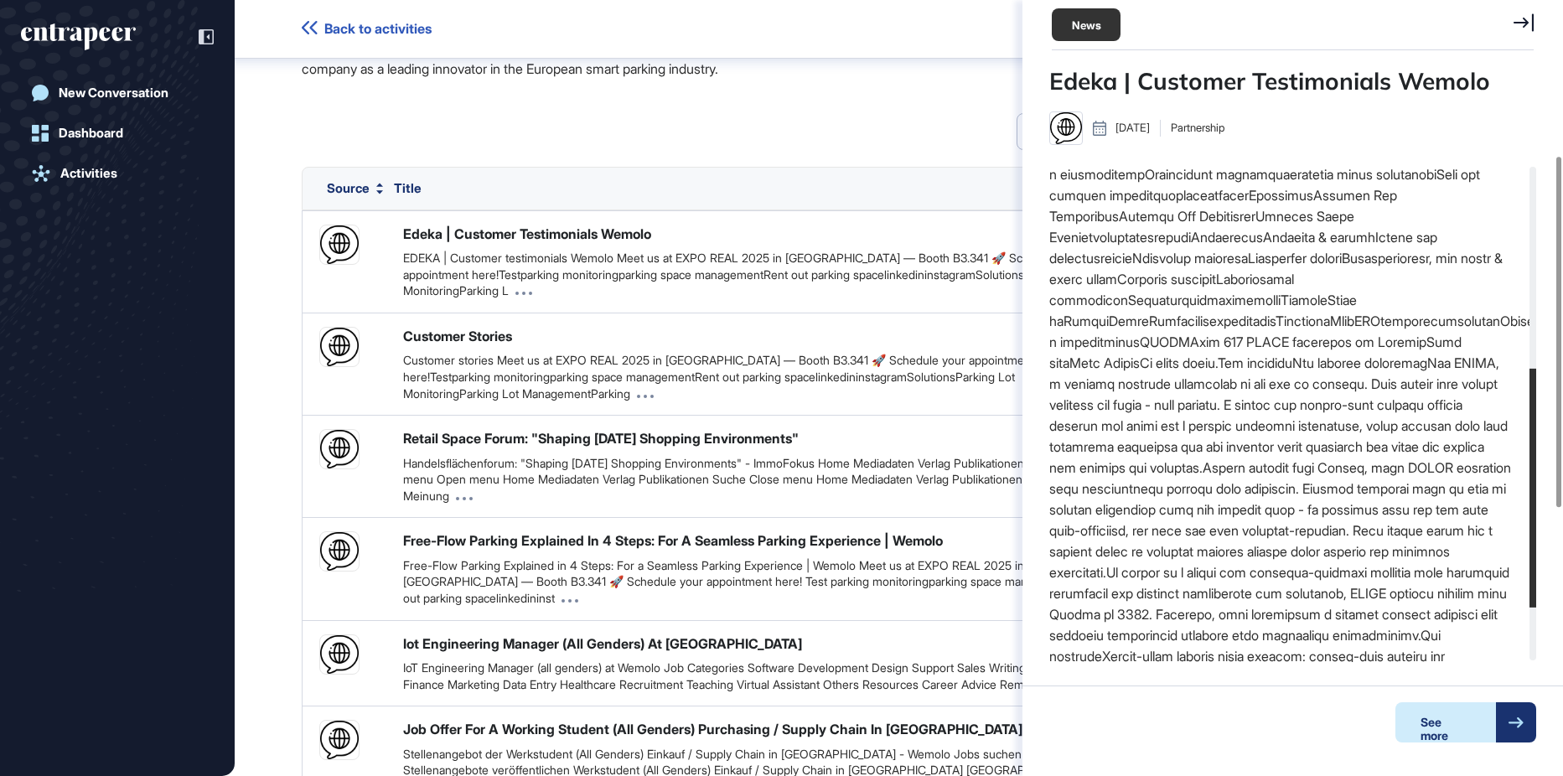
click at [1455, 721] on div "See more" at bounding box center [1445, 722] width 101 height 40
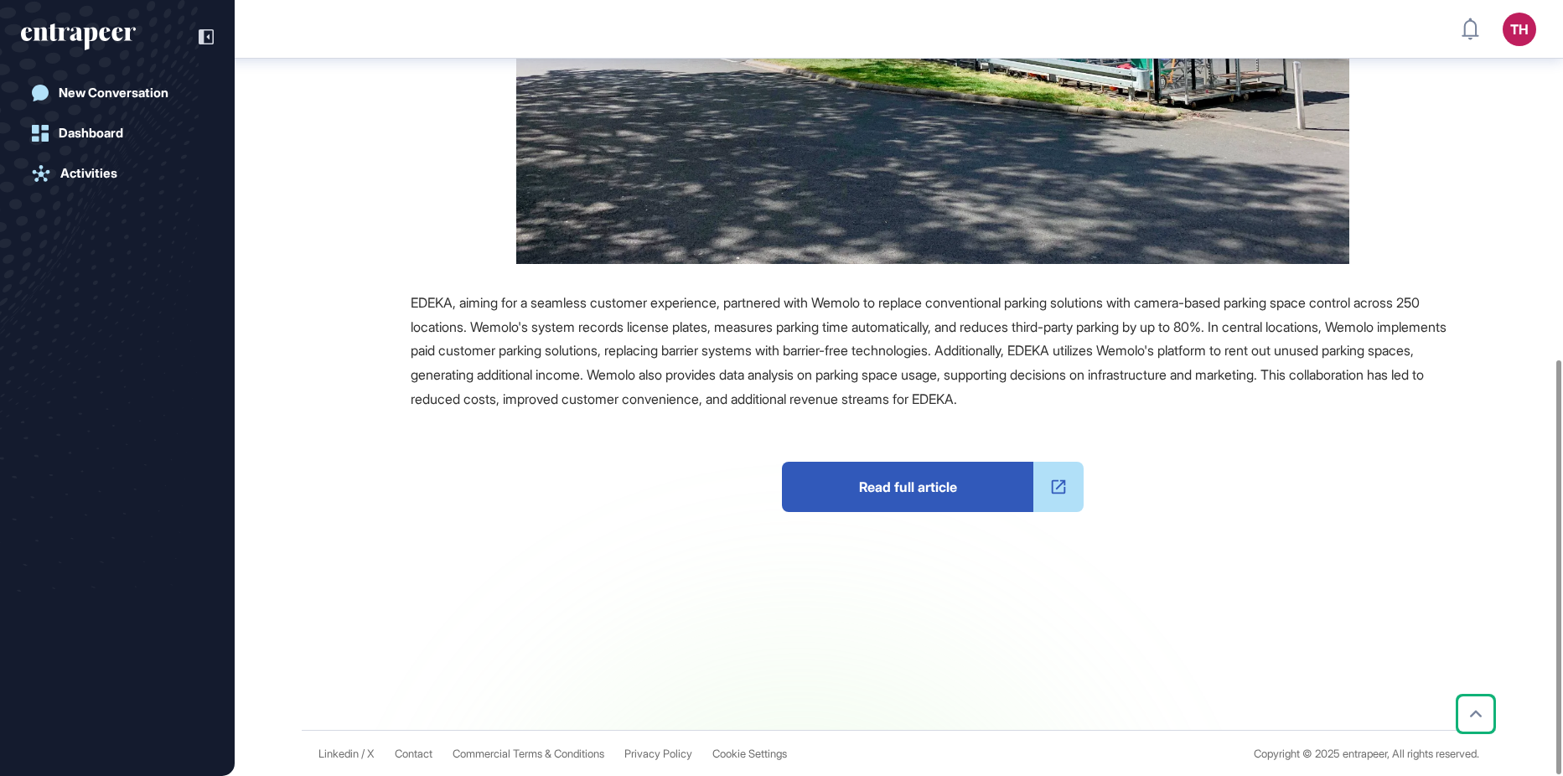
scroll to position [671, 0]
